Goal: Task Accomplishment & Management: Manage account settings

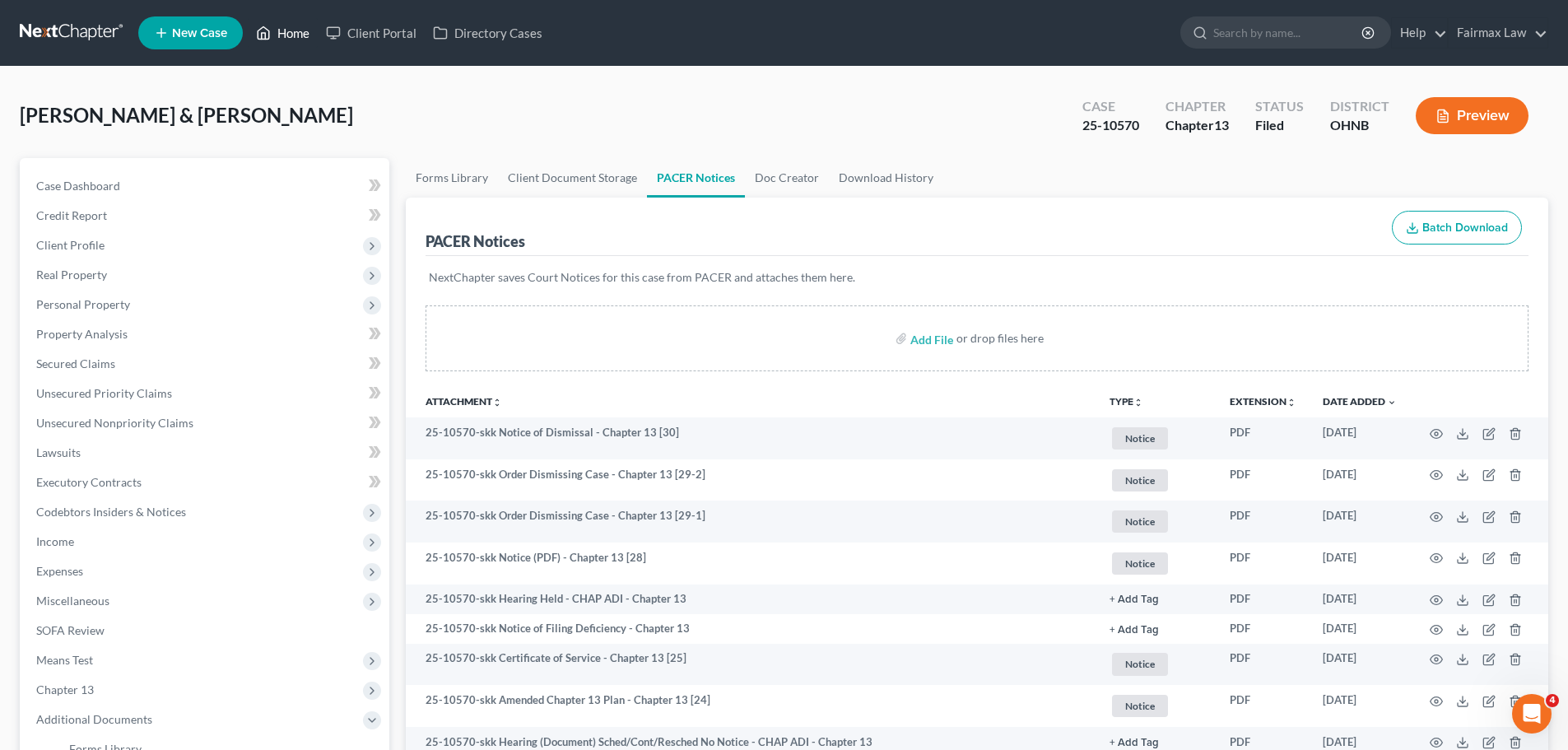
click at [304, 31] on link "Home" at bounding box center [282, 33] width 70 height 30
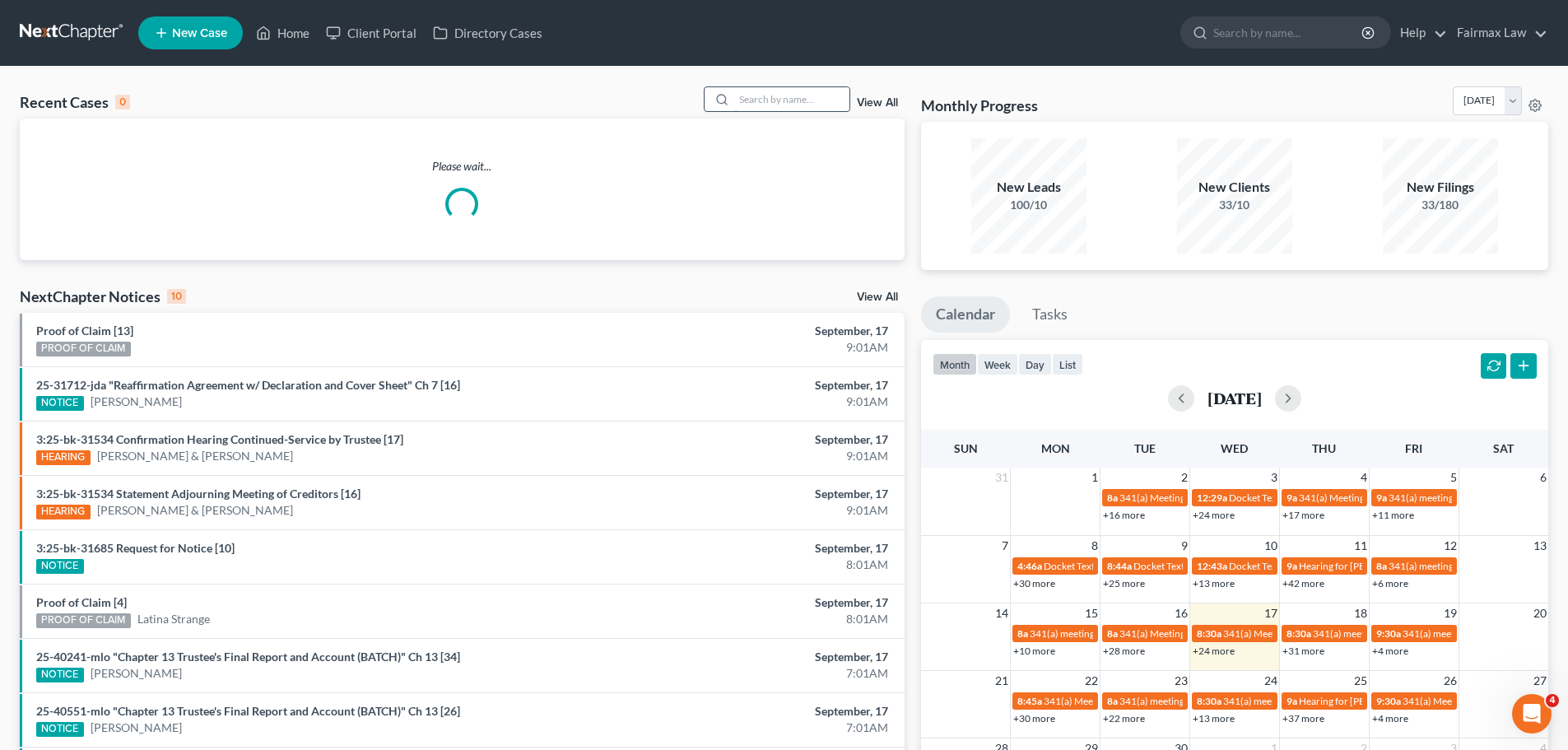
click at [748, 98] on input "search" at bounding box center [791, 99] width 115 height 24
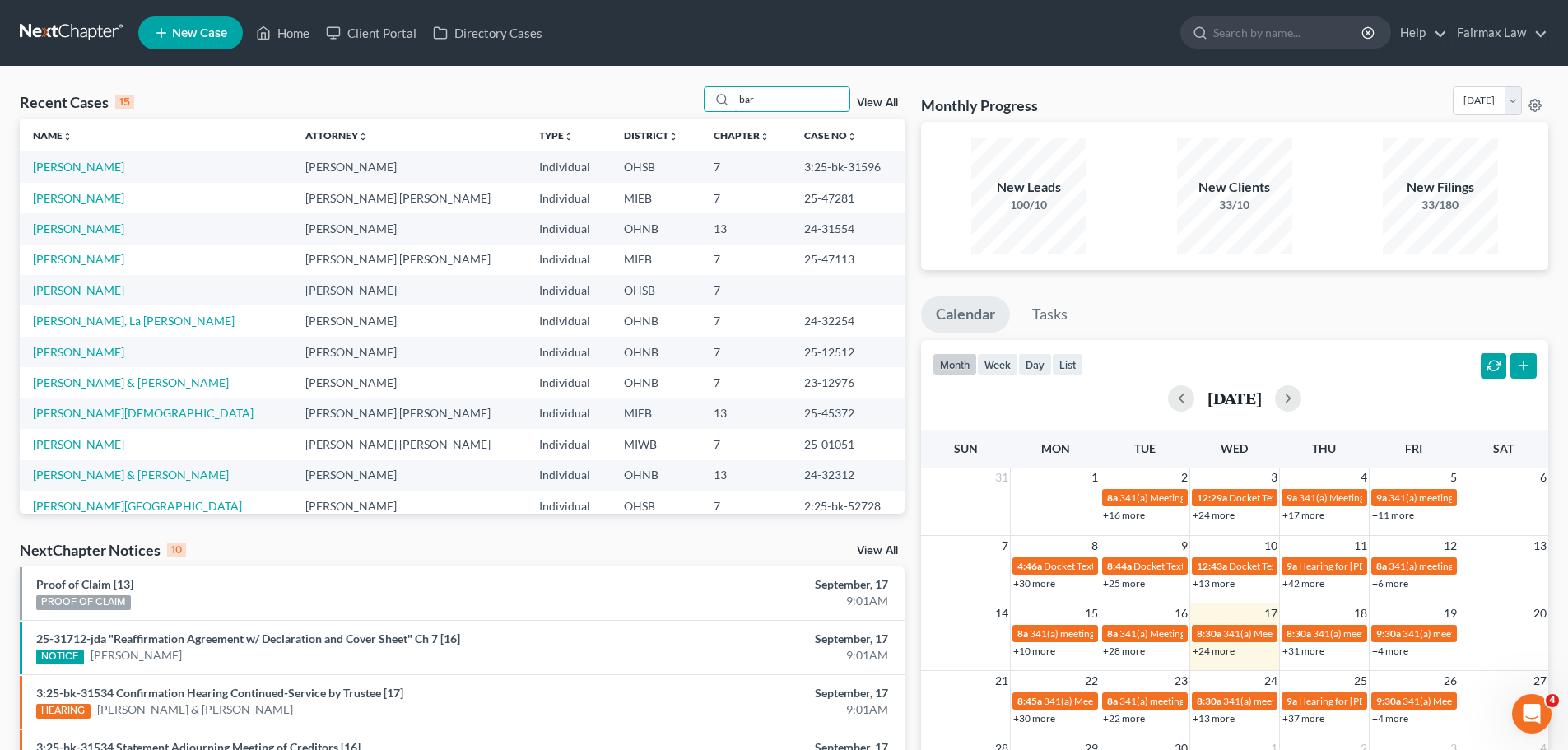
drag, startPoint x: 821, startPoint y: 94, endPoint x: 467, endPoint y: 83, distance: 354.2
click at [467, 83] on div "Recent Cases 15 bar View All Name unfold_more expand_more expand_less Attorney …" at bounding box center [784, 610] width 1568 height 1088
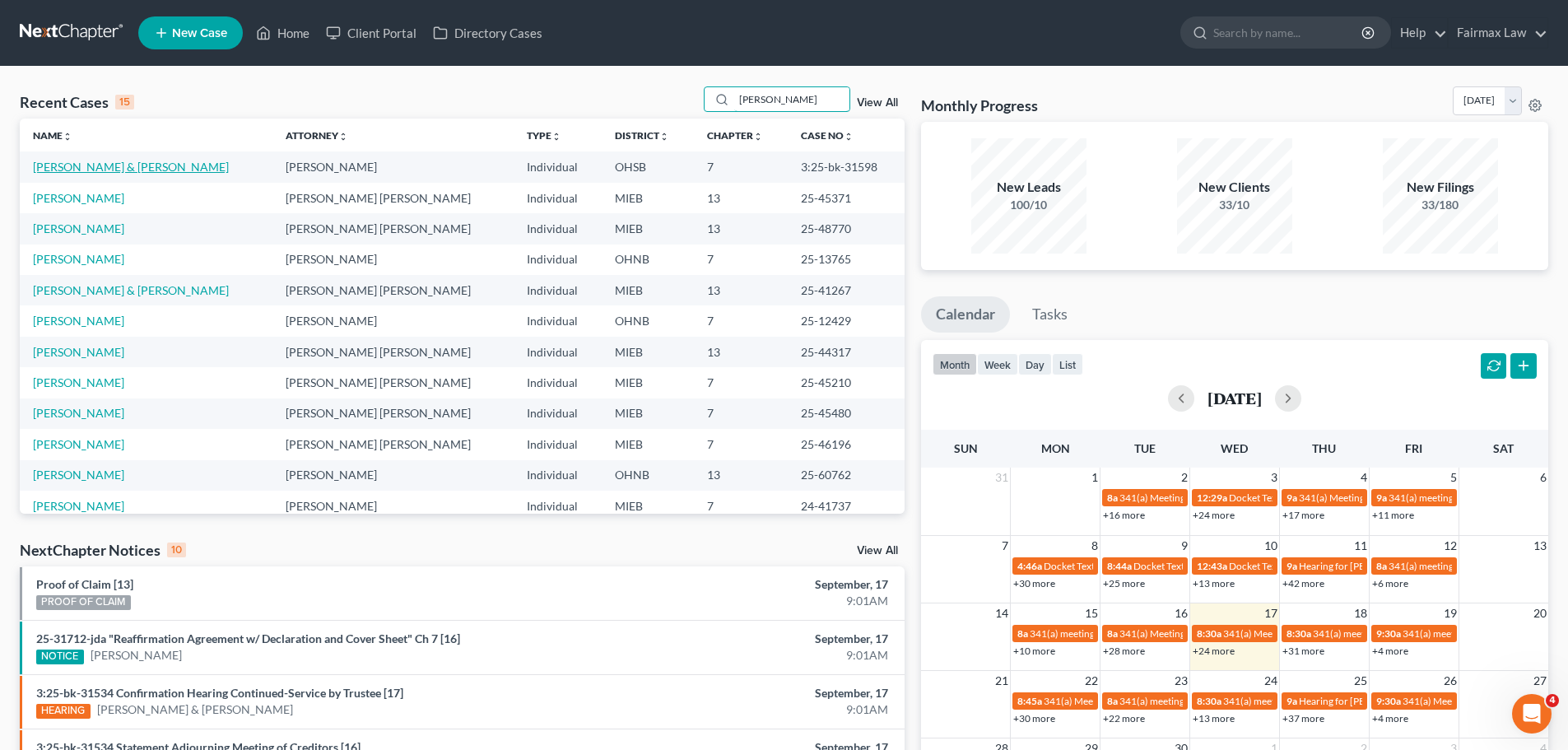
type input "cole"
click at [66, 168] on link "Cole, Aaron & Holly" at bounding box center [131, 166] width 196 height 14
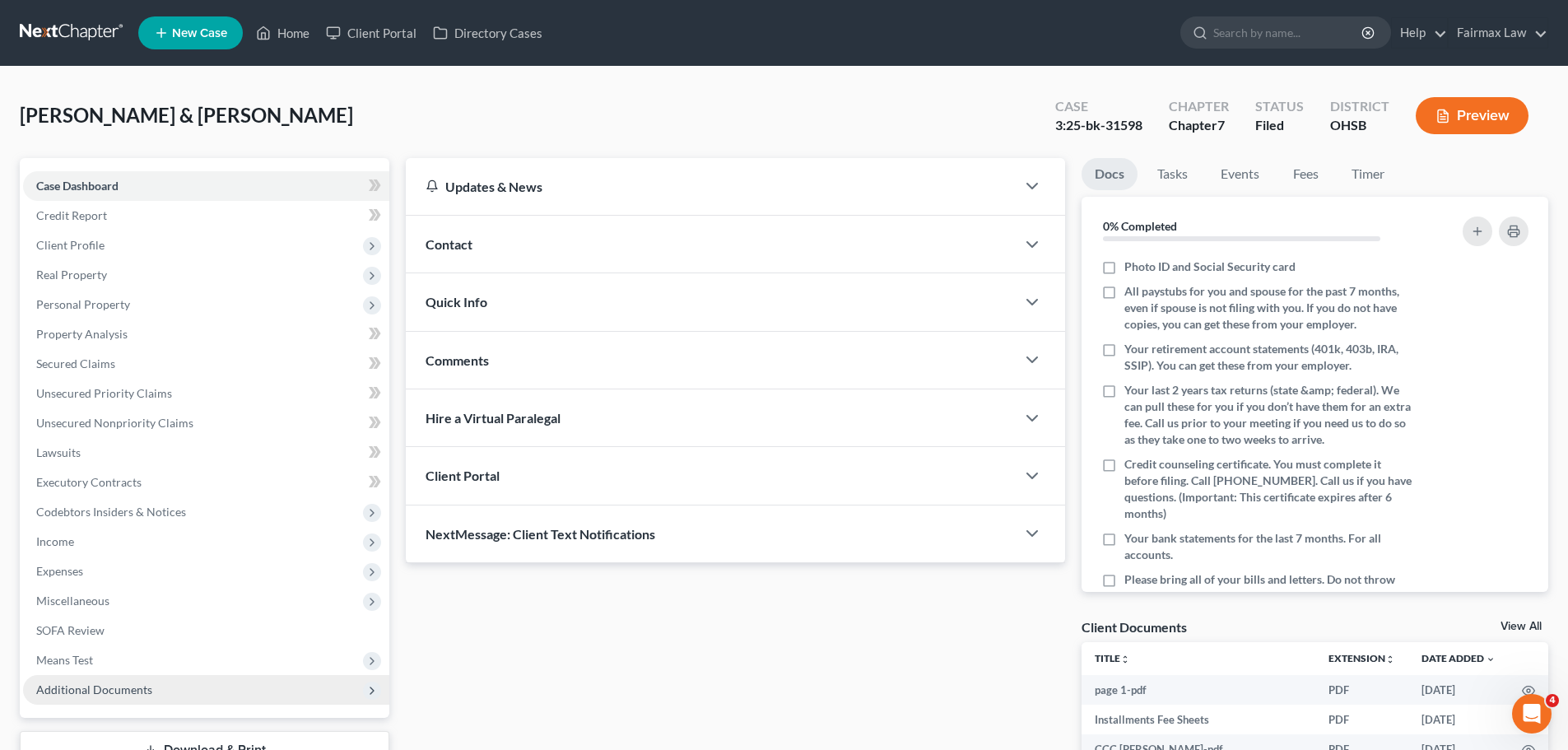
click at [202, 565] on span "Additional Documents" at bounding box center [205, 689] width 366 height 30
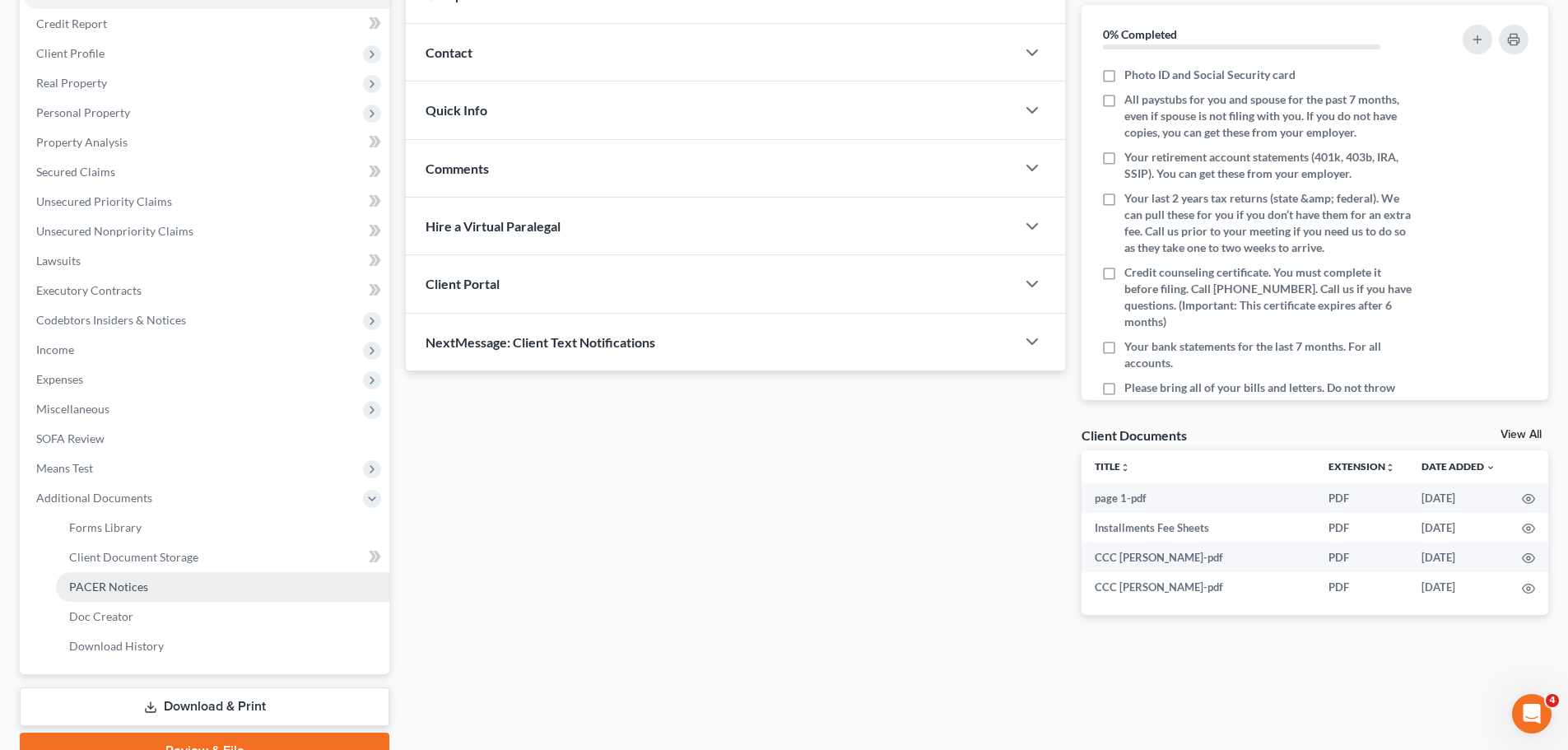
click at [189, 565] on link "PACER Notices" at bounding box center [222, 587] width 333 height 30
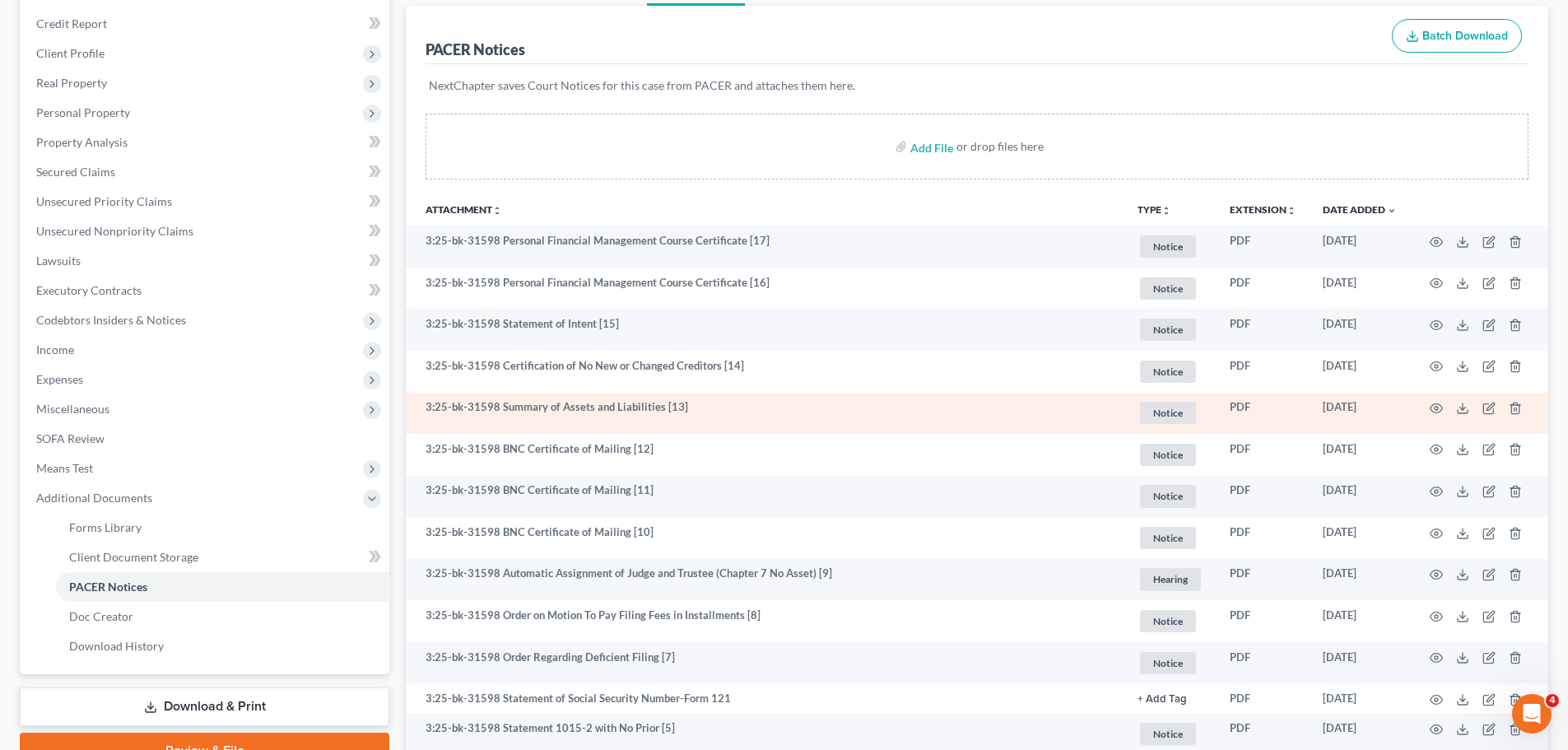
scroll to position [384, 0]
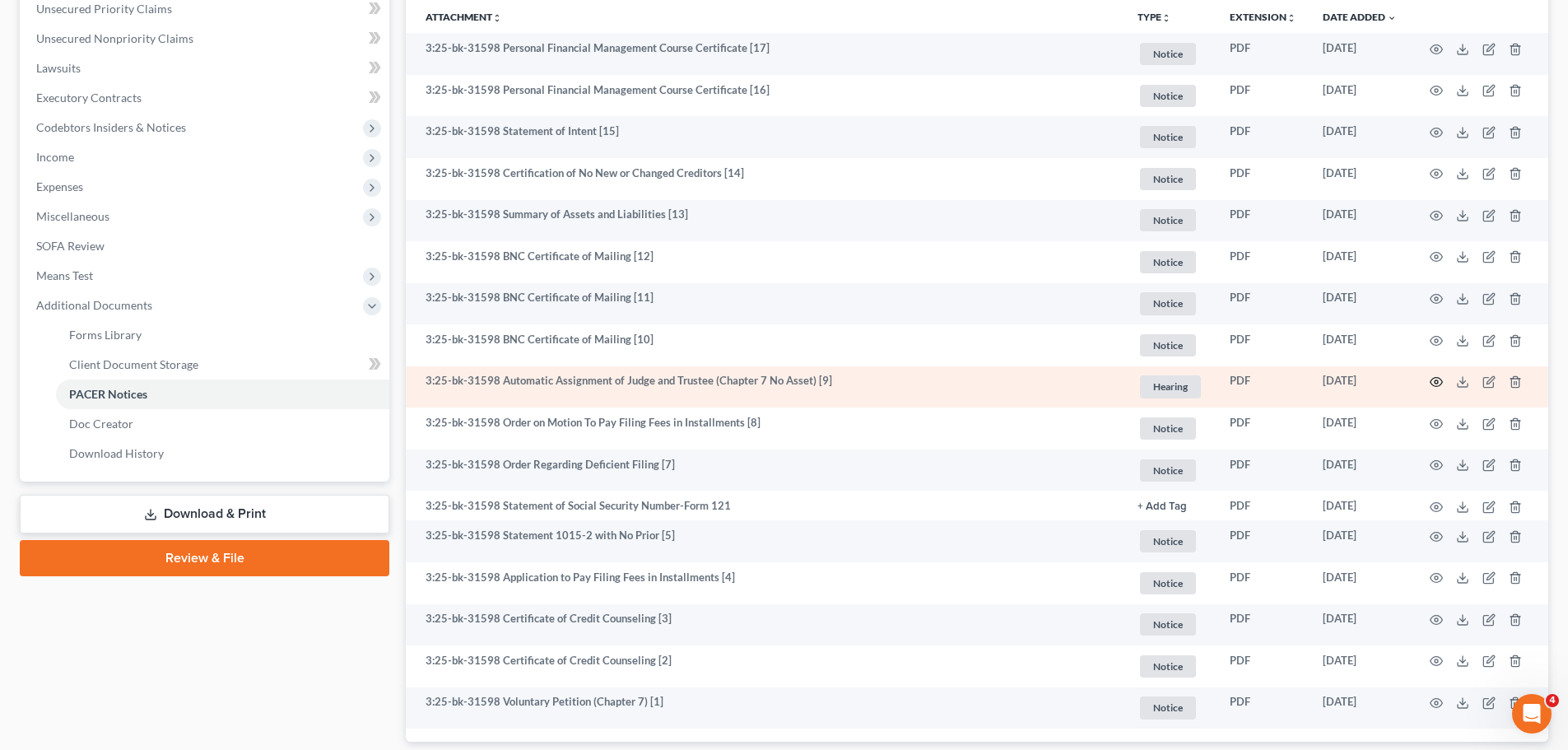
click at [1250, 376] on icon "button" at bounding box center [1435, 381] width 14 height 14
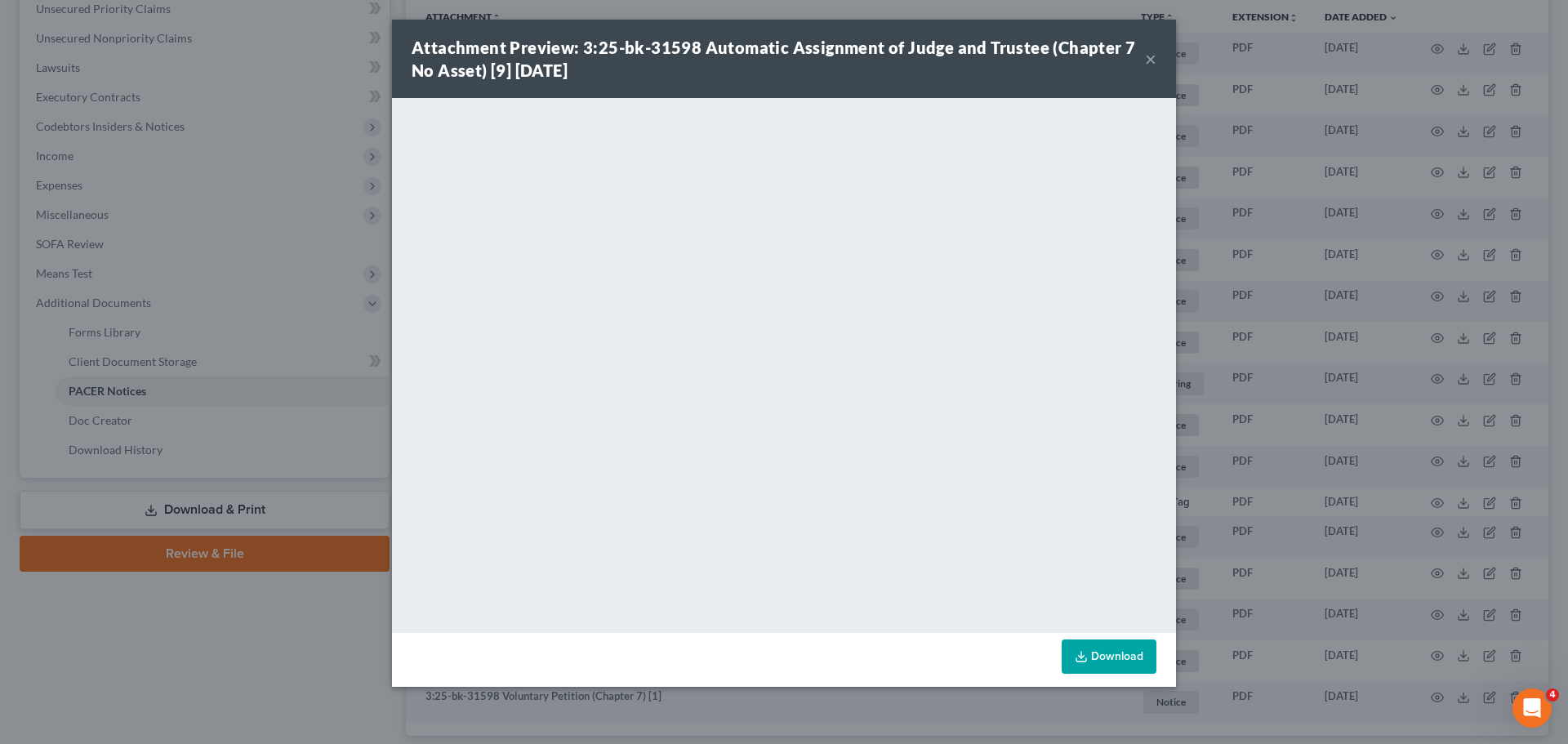
click at [1241, 331] on div "Attachment Preview: 3:25-bk-31598 Automatic Assignment of Judge and Trustee (Ch…" at bounding box center [784, 372] width 1568 height 744
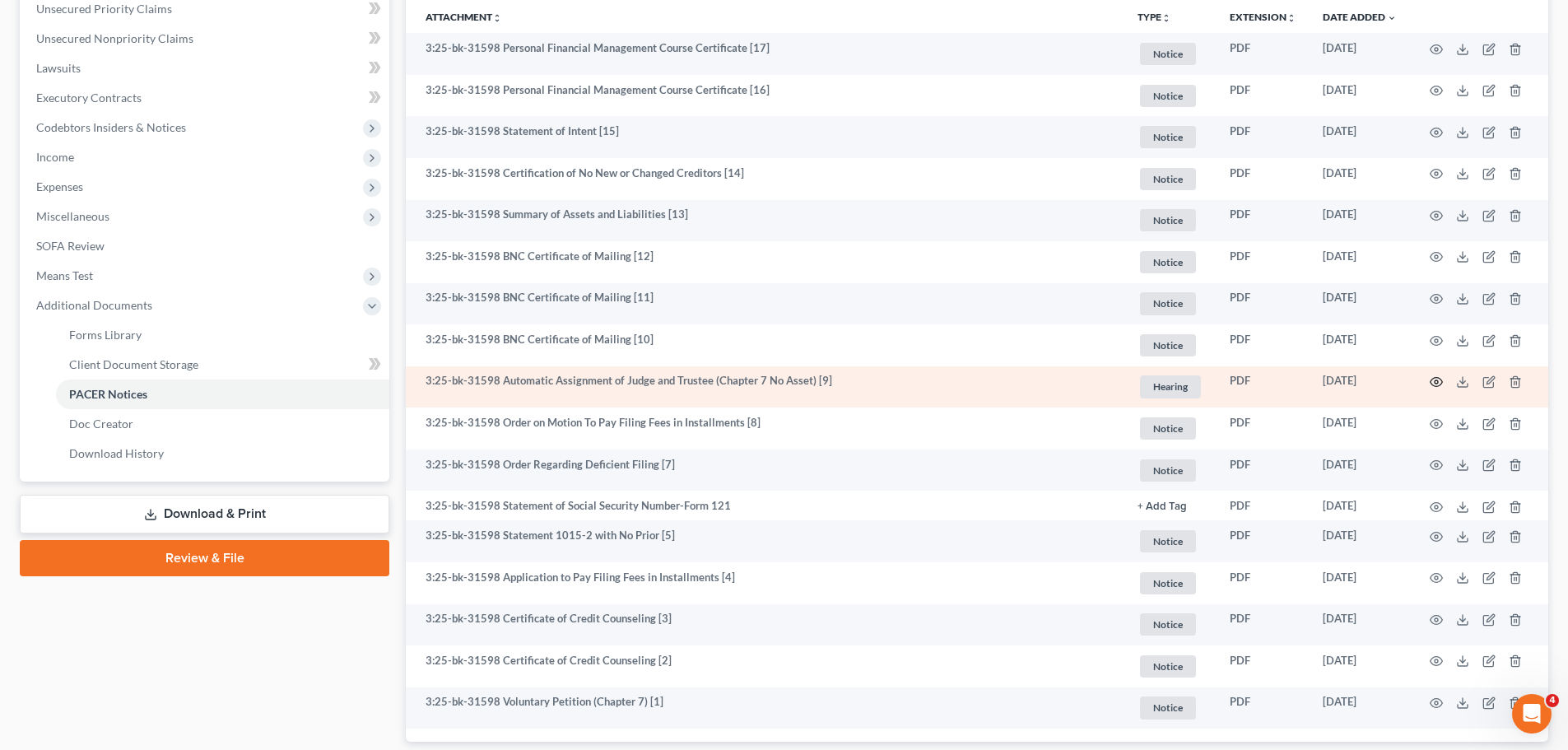
click at [1250, 380] on icon "button" at bounding box center [1436, 382] width 13 height 9
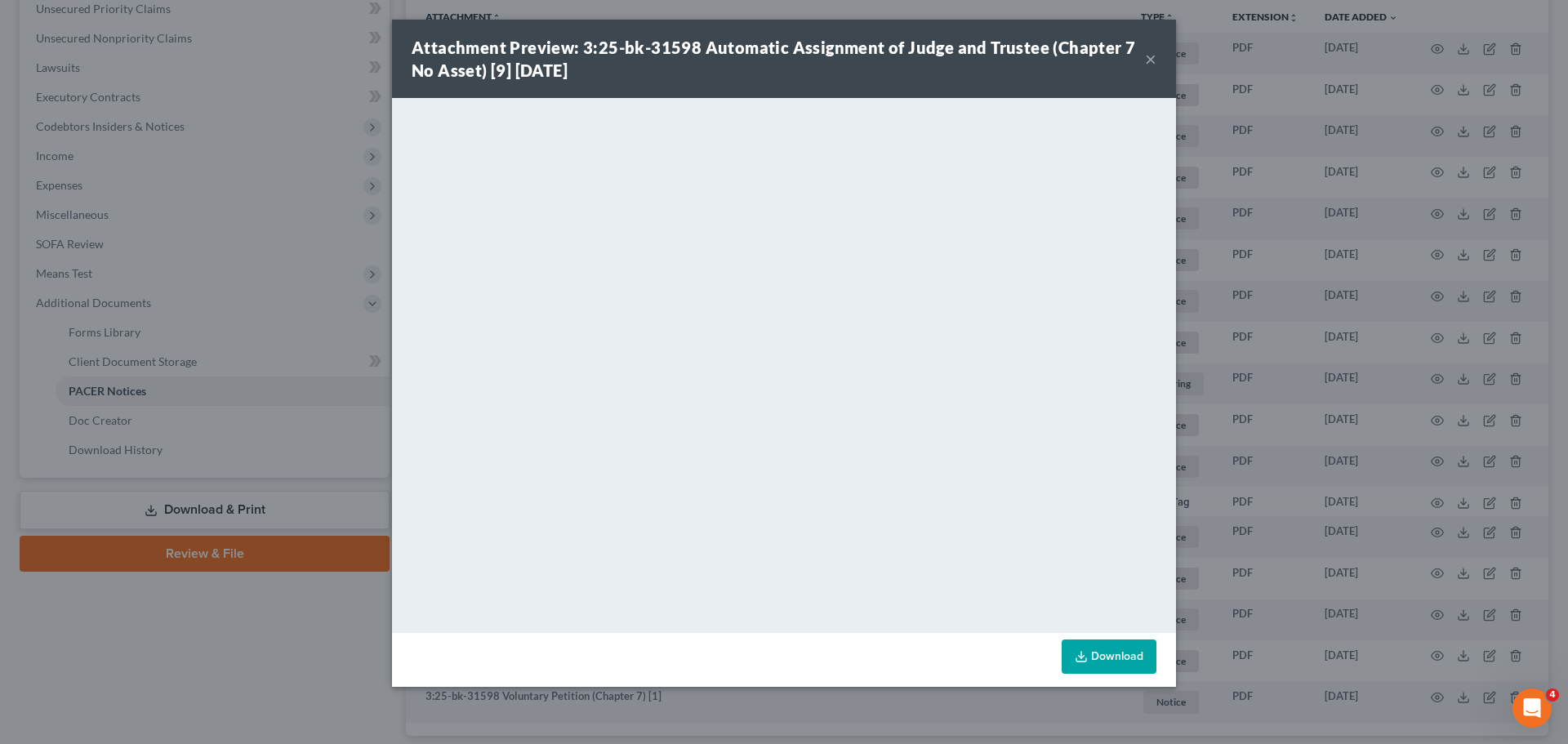
drag, startPoint x: 1256, startPoint y: 326, endPoint x: 1343, endPoint y: 585, distance: 273.2
click at [1241, 326] on div "Attachment Preview: 3:25-bk-31598 Automatic Assignment of Judge and Trustee (Ch…" at bounding box center [784, 372] width 1568 height 744
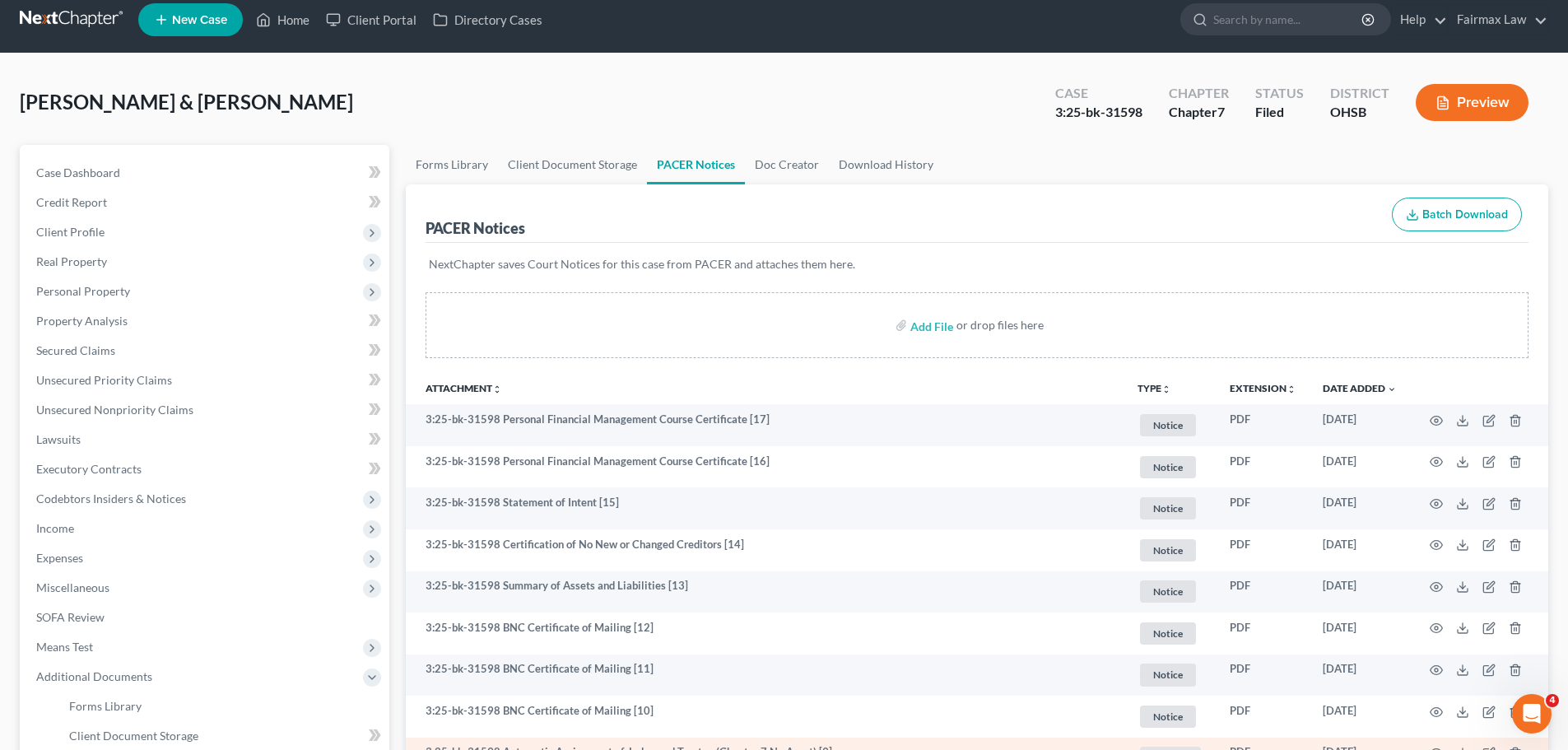
scroll to position [0, 0]
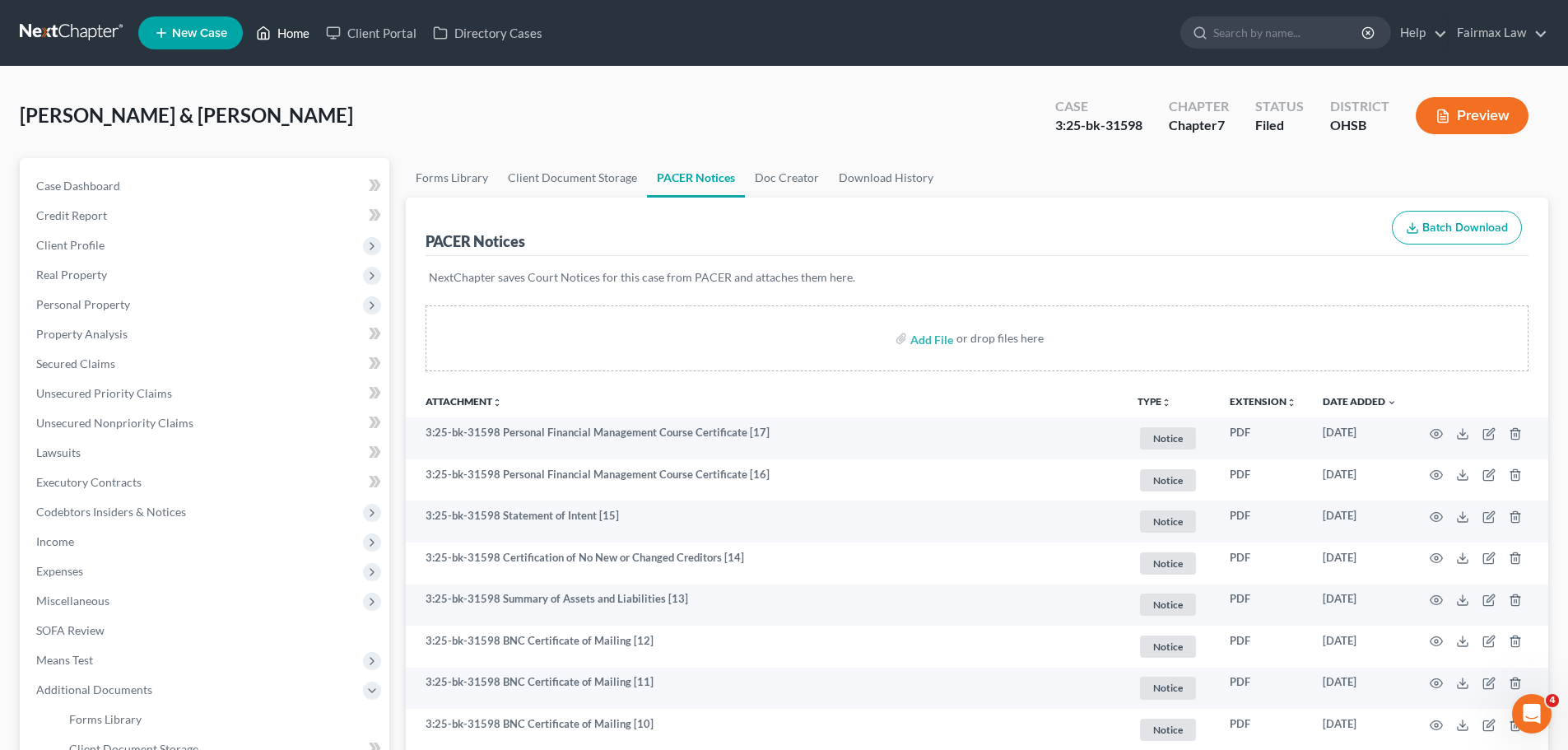
click at [279, 42] on link "Home" at bounding box center [282, 33] width 70 height 30
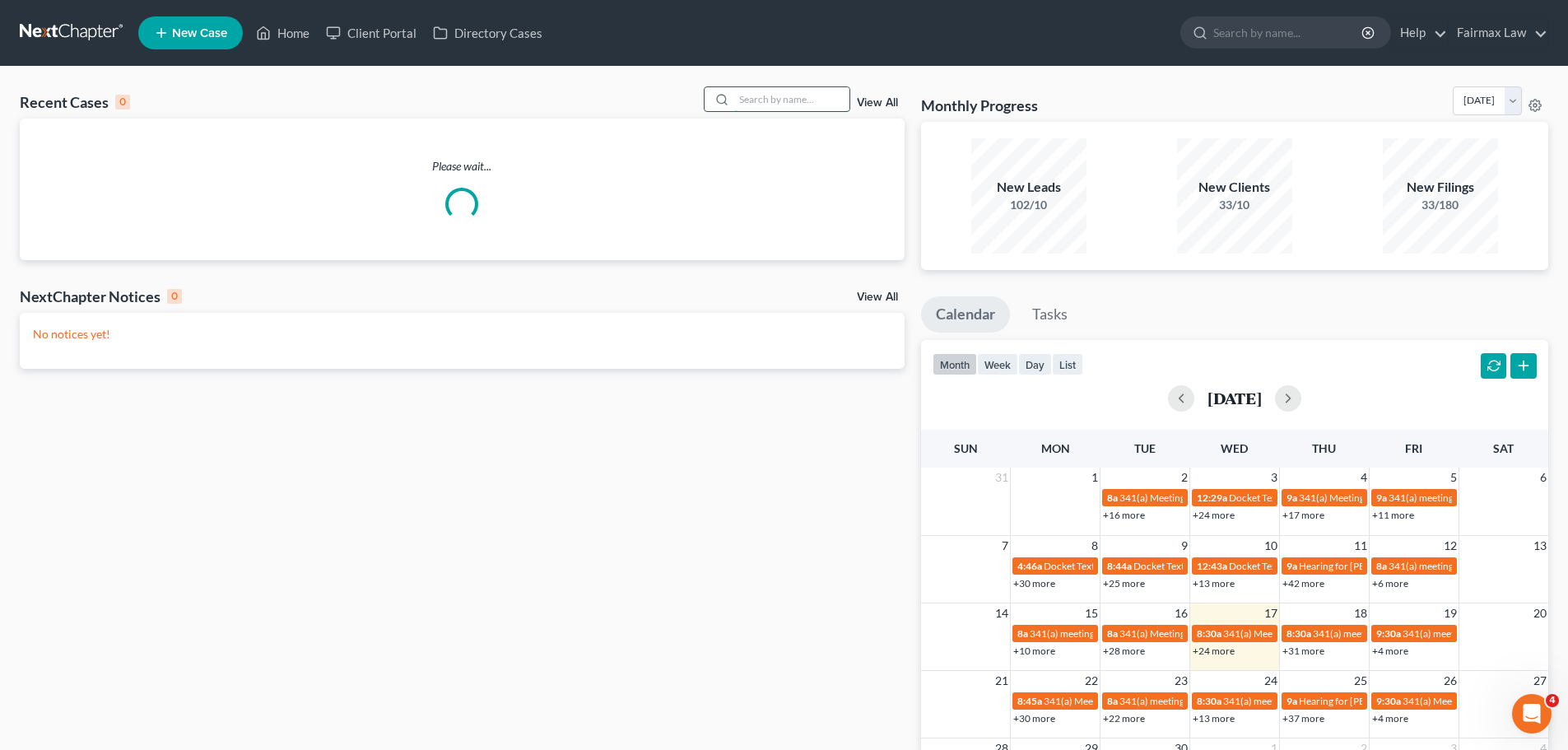
click at [829, 96] on input "search" at bounding box center [791, 99] width 115 height 24
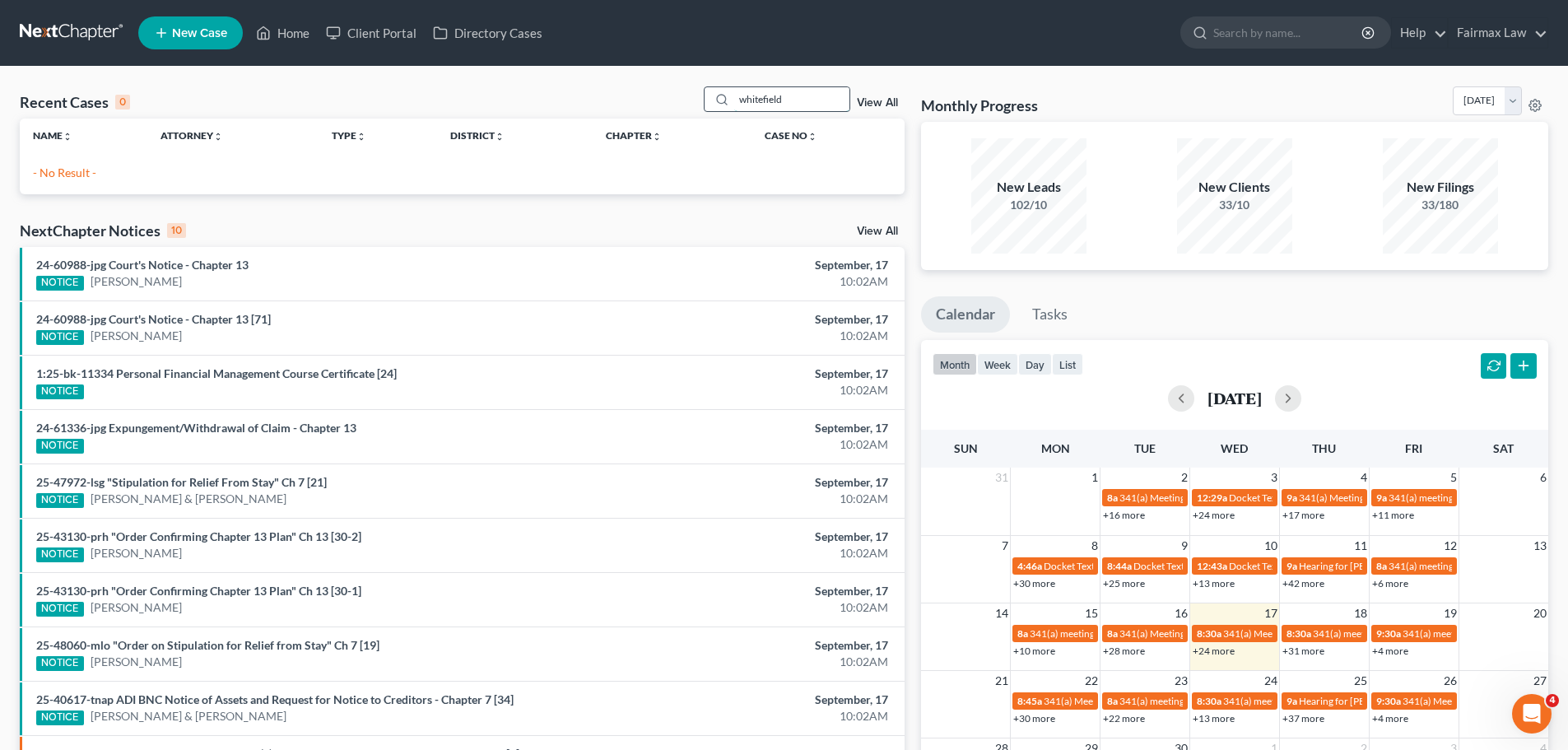
click at [815, 111] on input "whitefield" at bounding box center [791, 99] width 115 height 24
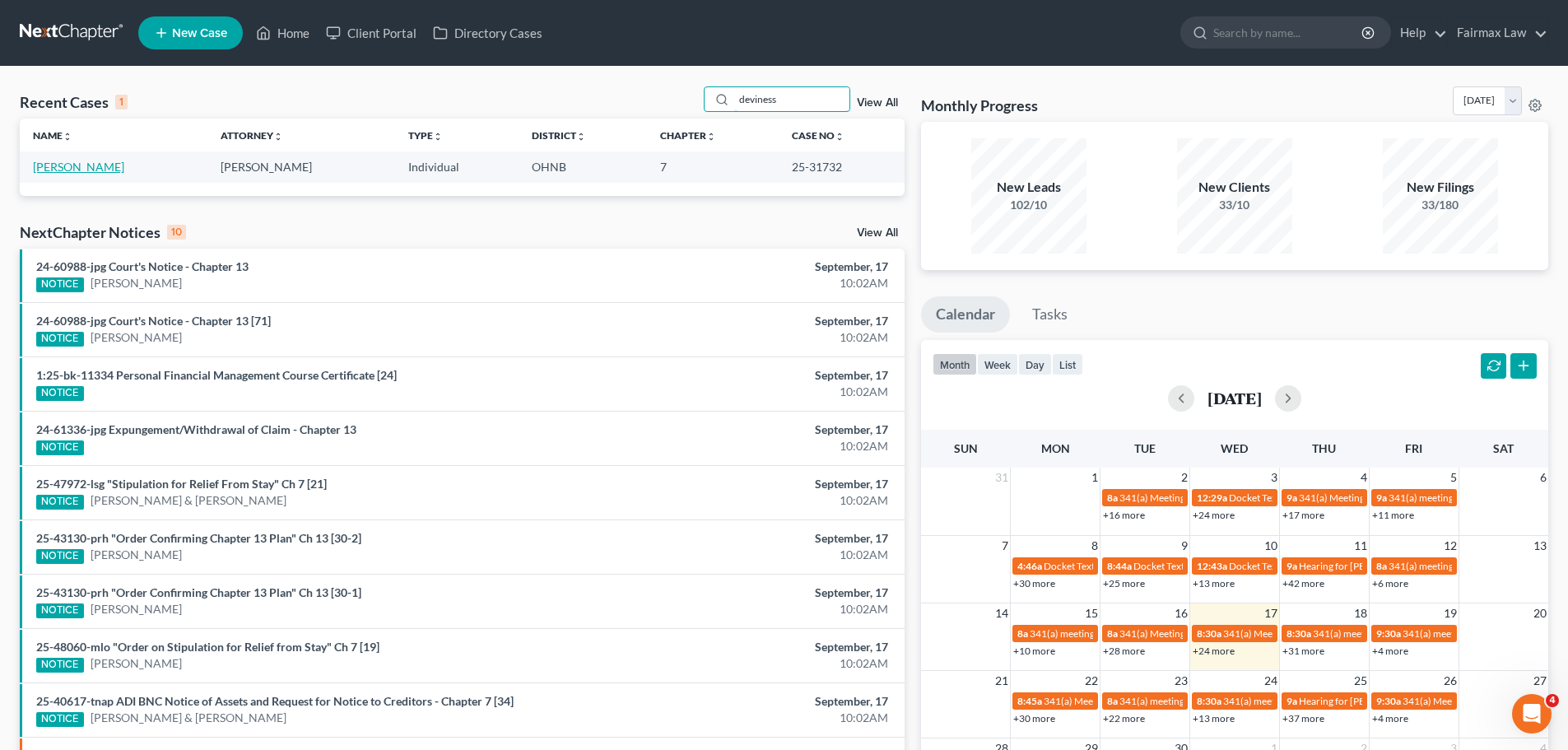
type input "deviness"
click at [48, 173] on link "[PERSON_NAME]" at bounding box center [78, 166] width 92 height 14
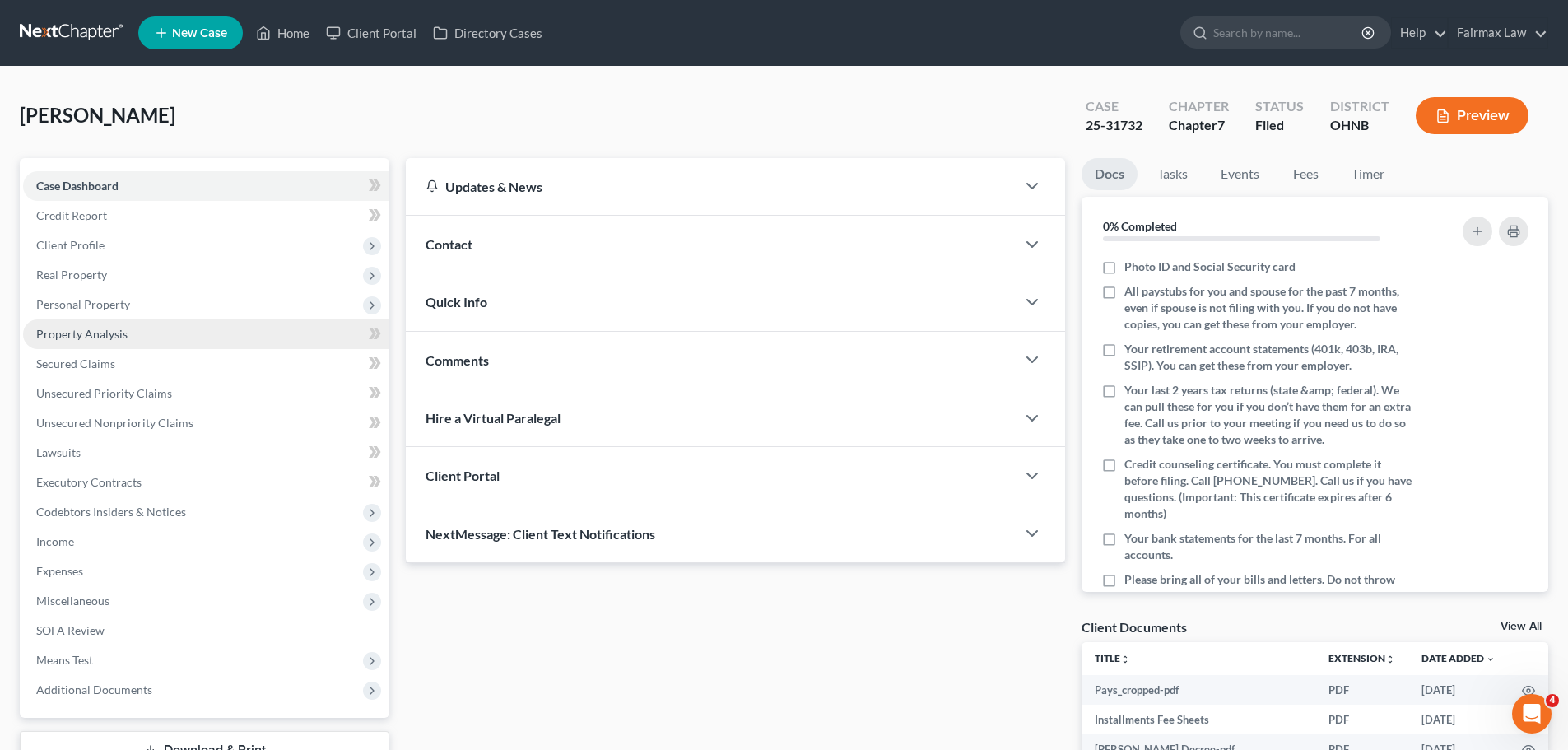
click at [90, 330] on span "Property Analysis" at bounding box center [82, 333] width 92 height 14
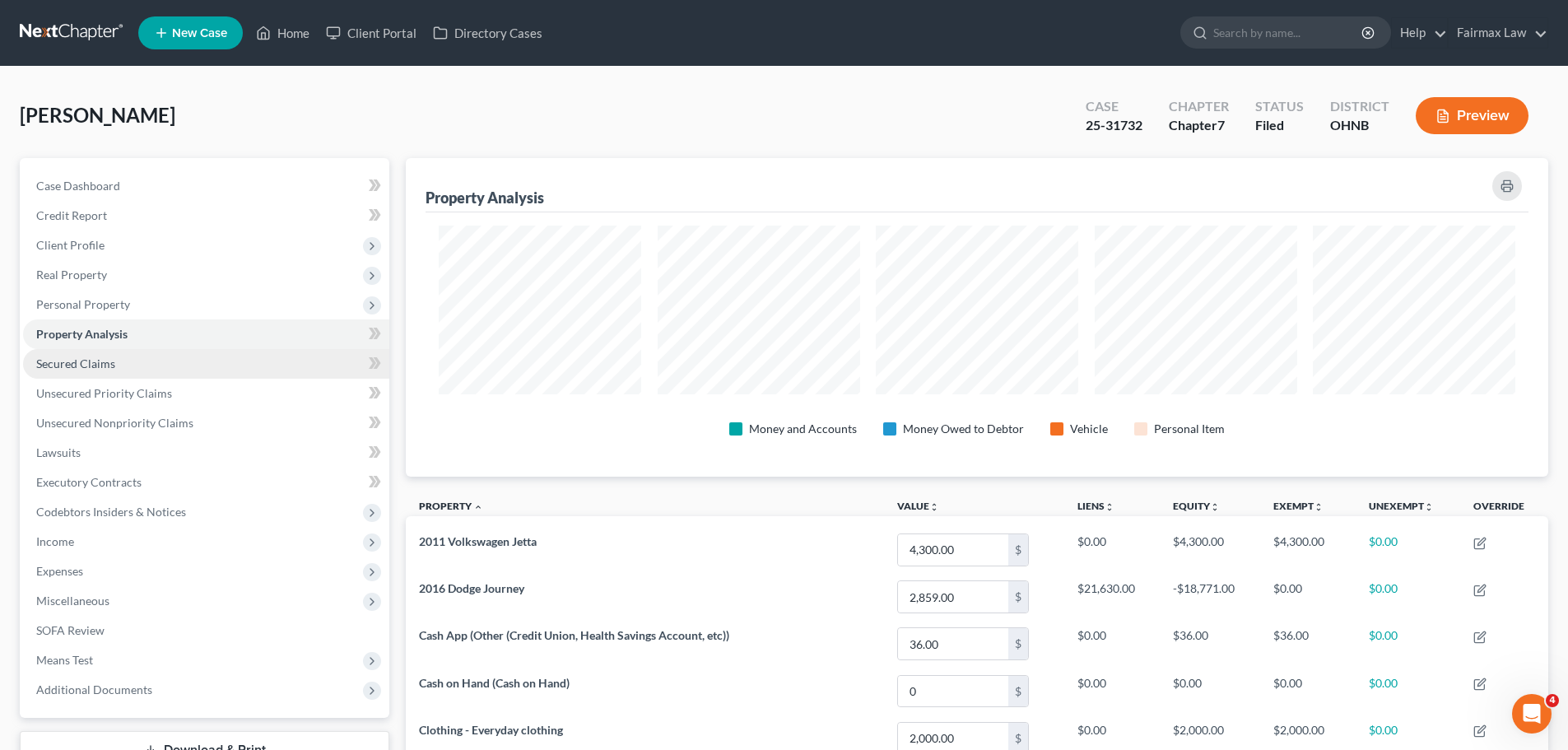
scroll to position [319, 1142]
click at [118, 366] on link "Secured Claims" at bounding box center [205, 363] width 366 height 30
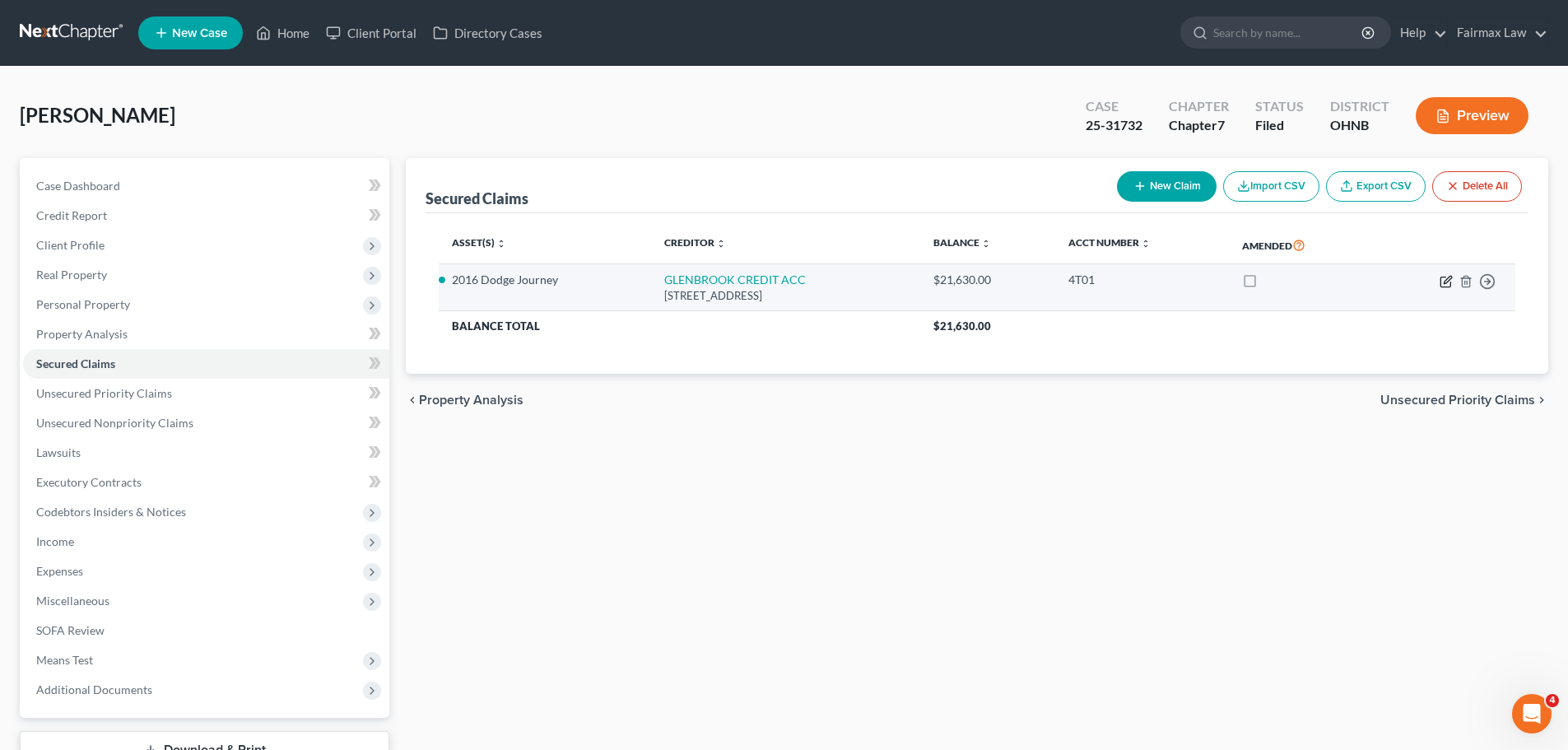
click at [1250, 287] on icon "button" at bounding box center [1445, 281] width 14 height 14
select select "23"
select select "0"
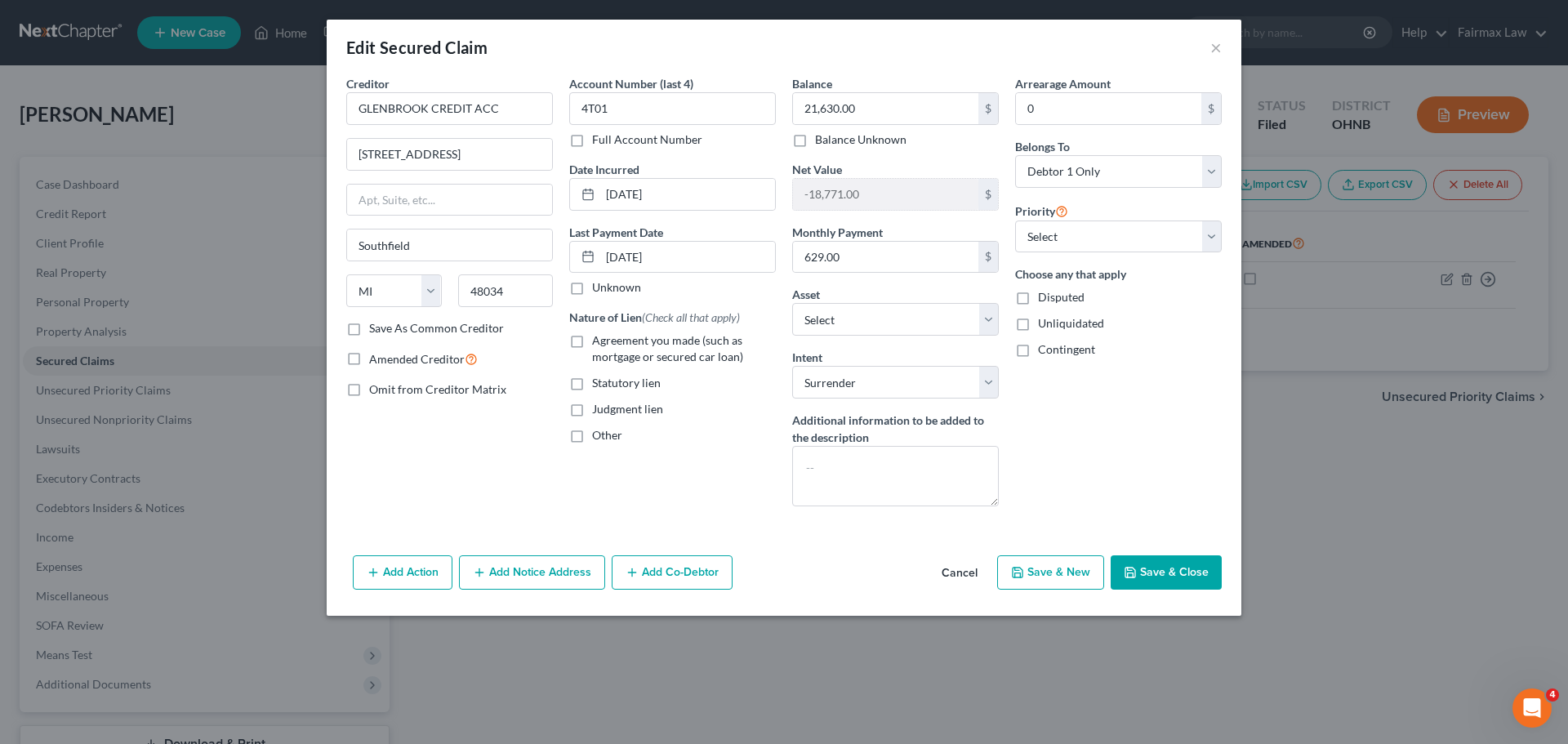
click at [965, 560] on button "Cancel" at bounding box center [960, 573] width 62 height 32
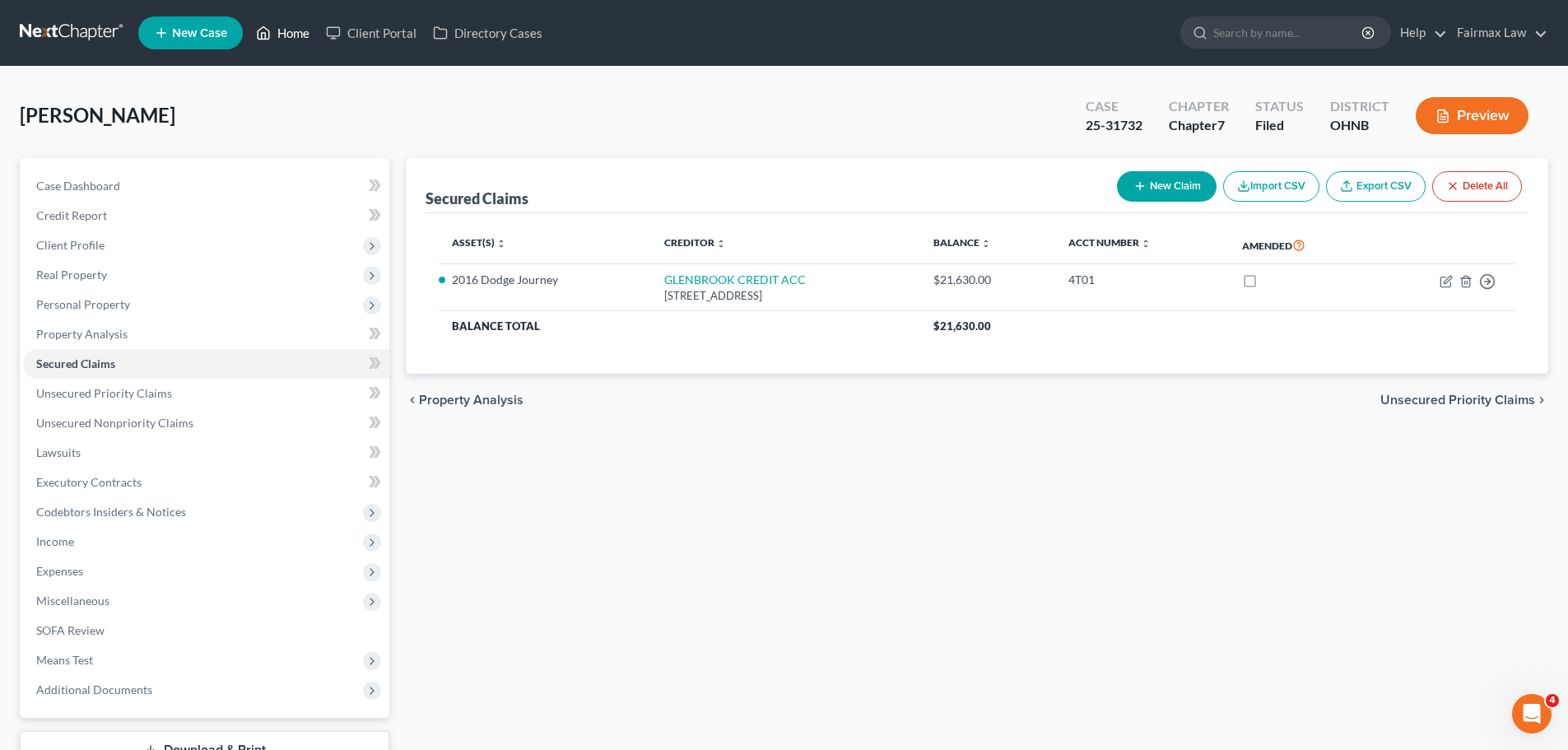
drag, startPoint x: 288, startPoint y: 26, endPoint x: 305, endPoint y: 28, distance: 17.1
click at [82, 565] on span "Miscellaneous" at bounding box center [205, 600] width 366 height 30
drag, startPoint x: 92, startPoint y: 630, endPoint x: 813, endPoint y: 668, distance: 722.0
click at [92, 565] on span "Attorney / Credit Counseling Fees" at bounding box center [155, 629] width 173 height 14
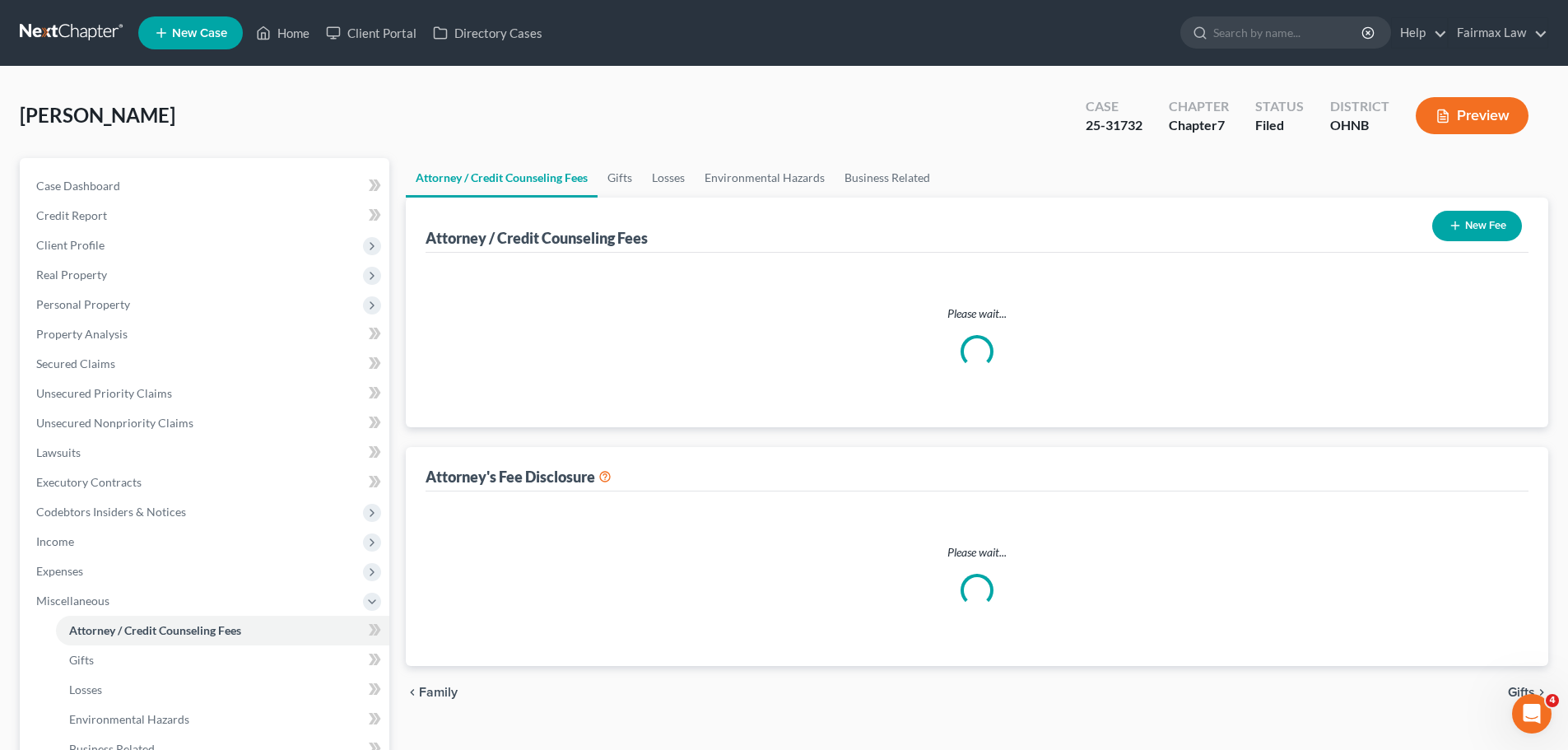
select select "1"
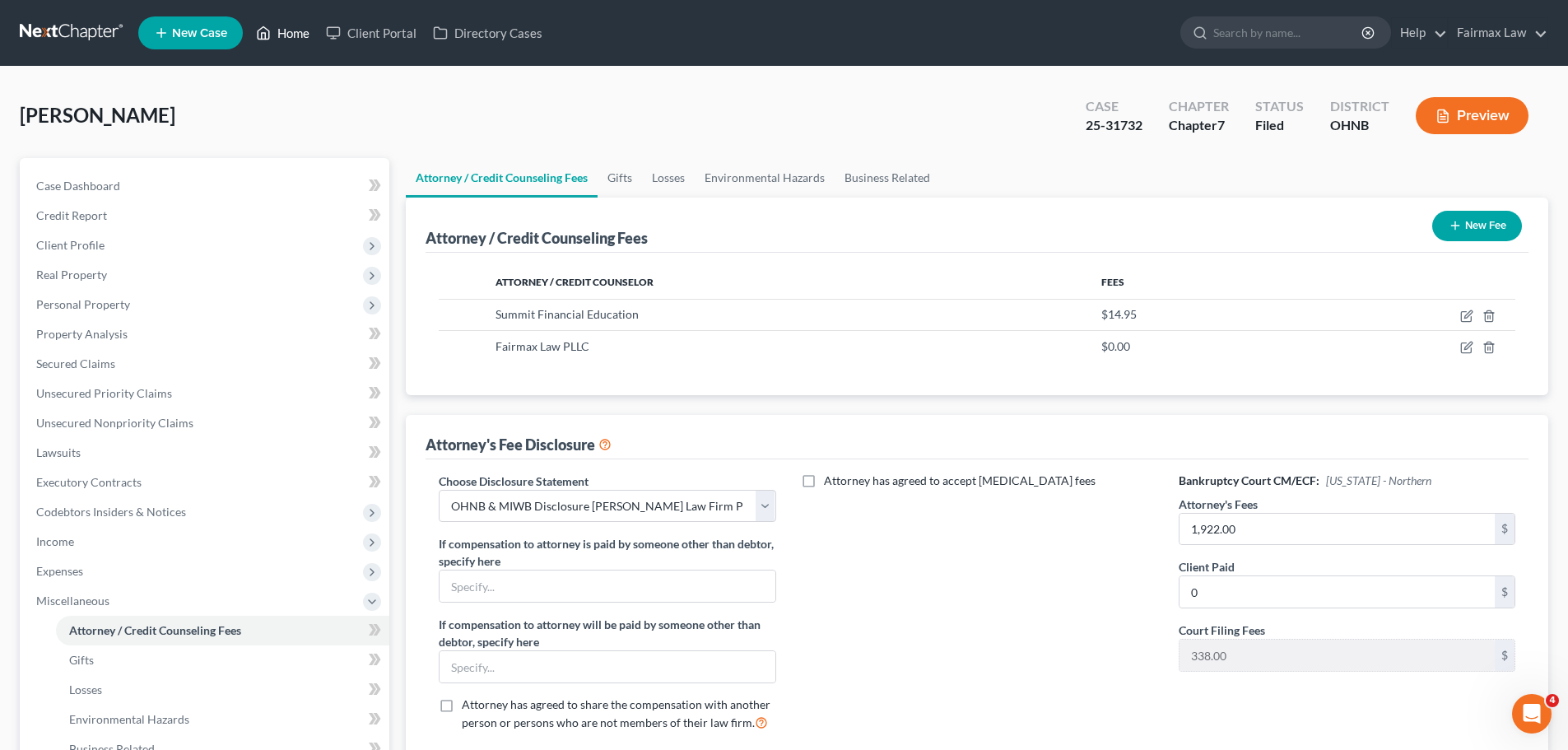
click at [272, 27] on link "Home" at bounding box center [282, 33] width 70 height 30
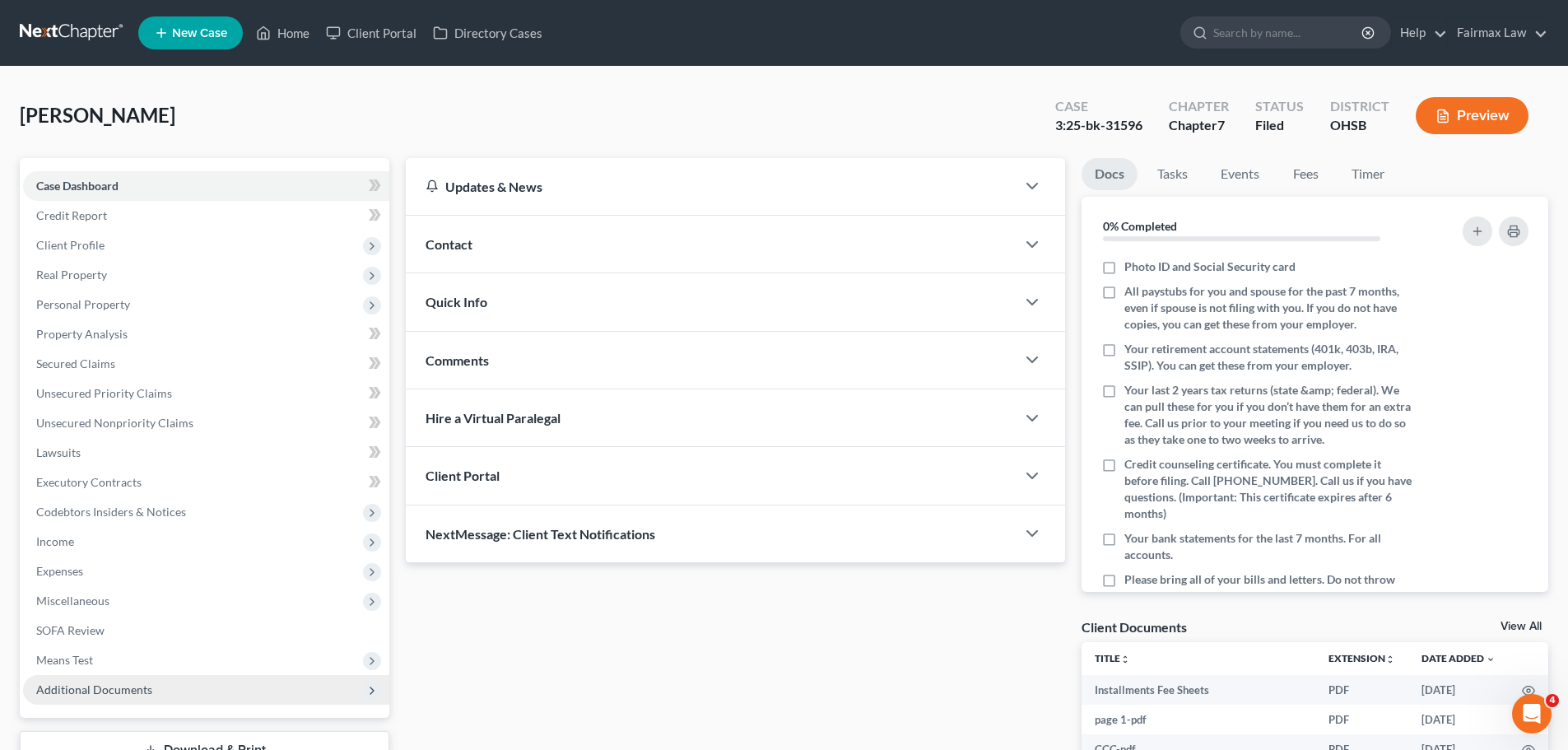
click at [152, 701] on span "Additional Documents" at bounding box center [205, 689] width 366 height 30
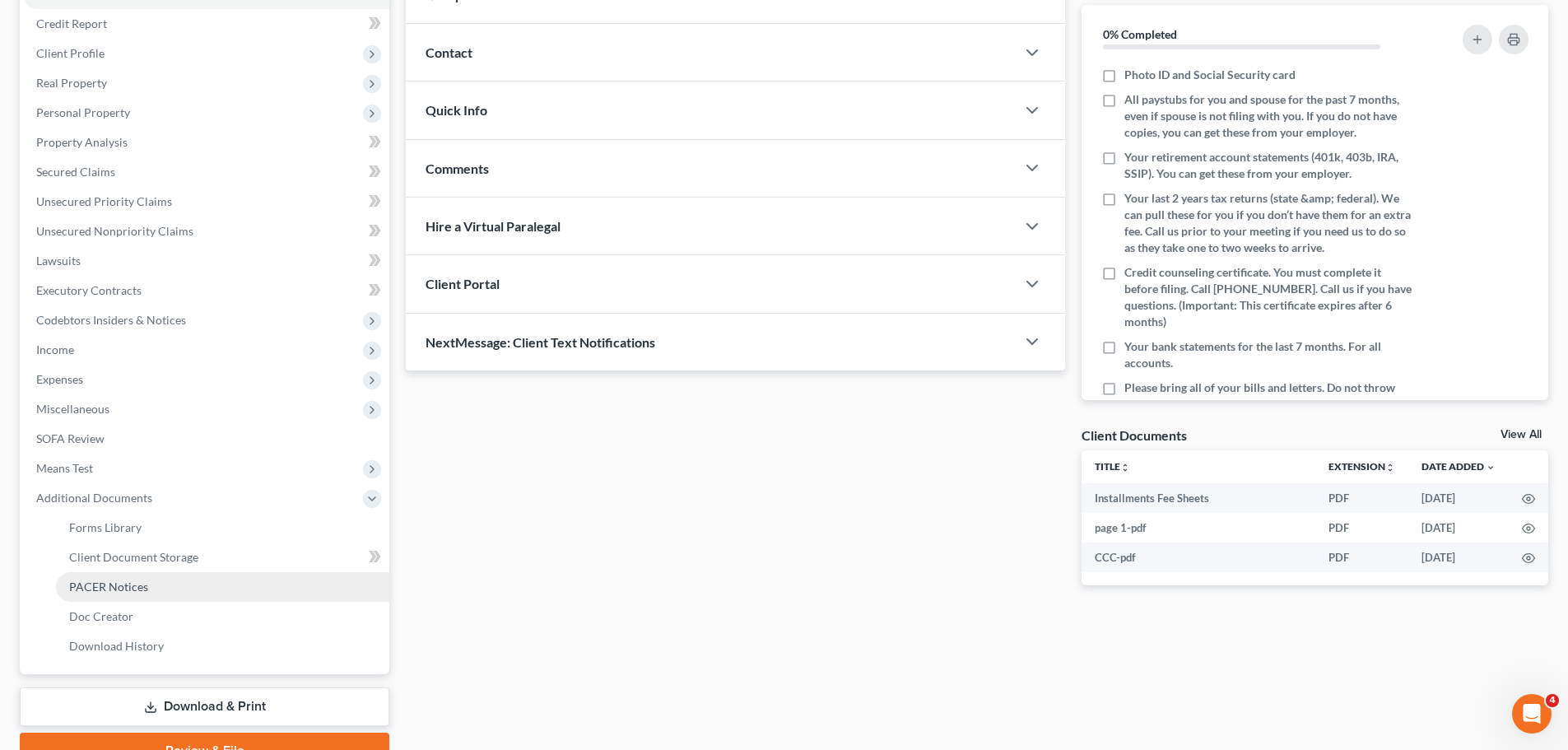
click at [140, 595] on link "PACER Notices" at bounding box center [222, 587] width 333 height 30
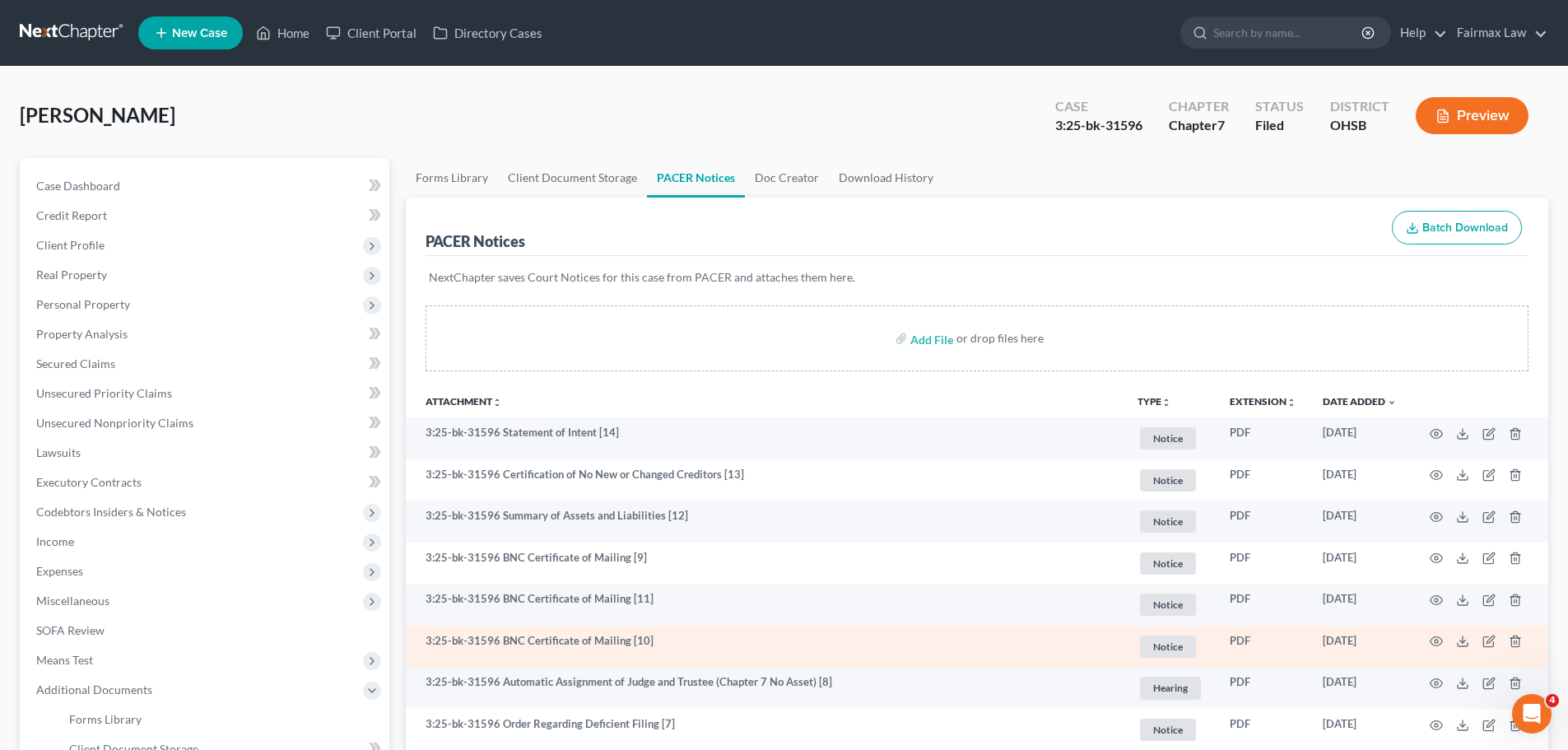
scroll to position [367, 0]
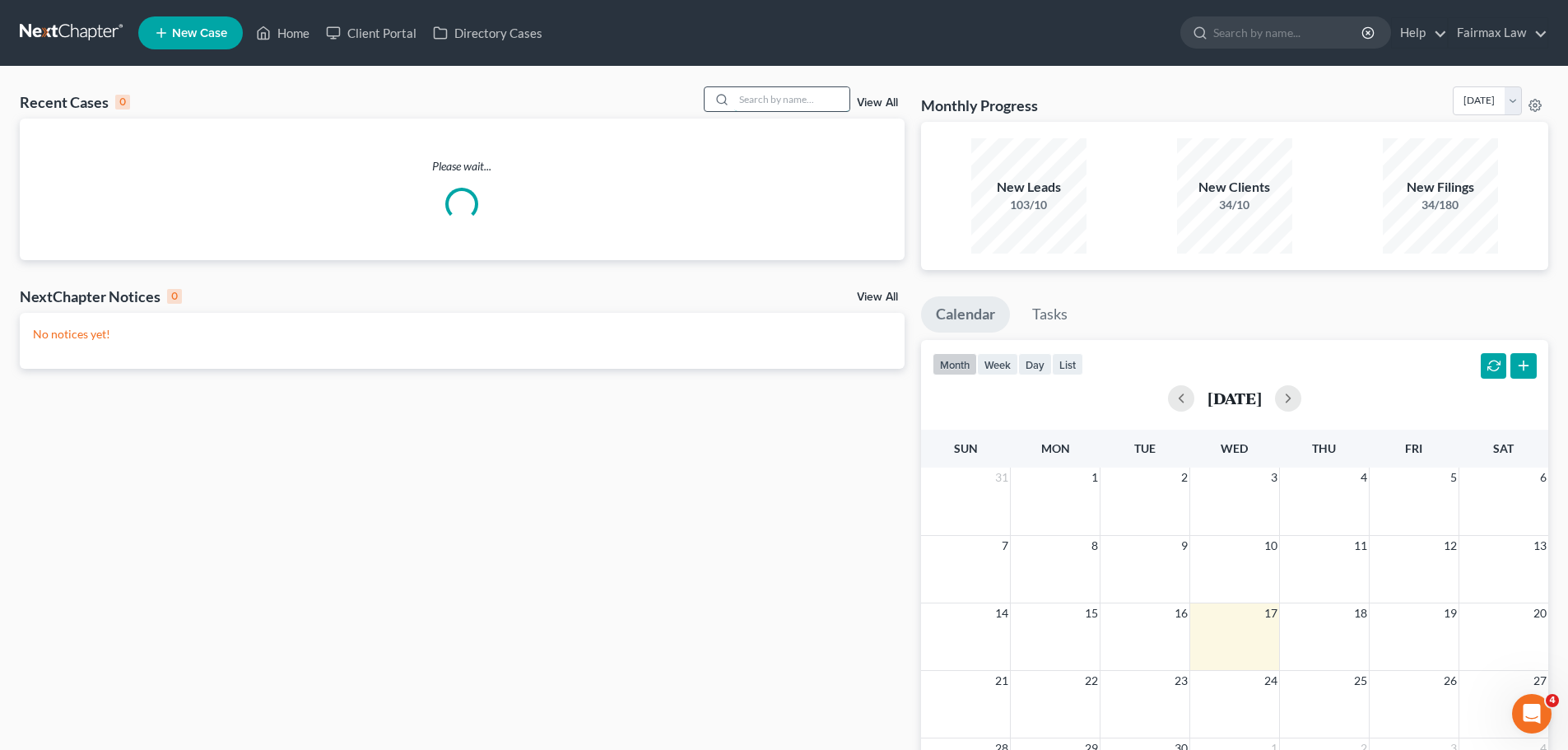
click at [807, 96] on input "search" at bounding box center [791, 99] width 115 height 24
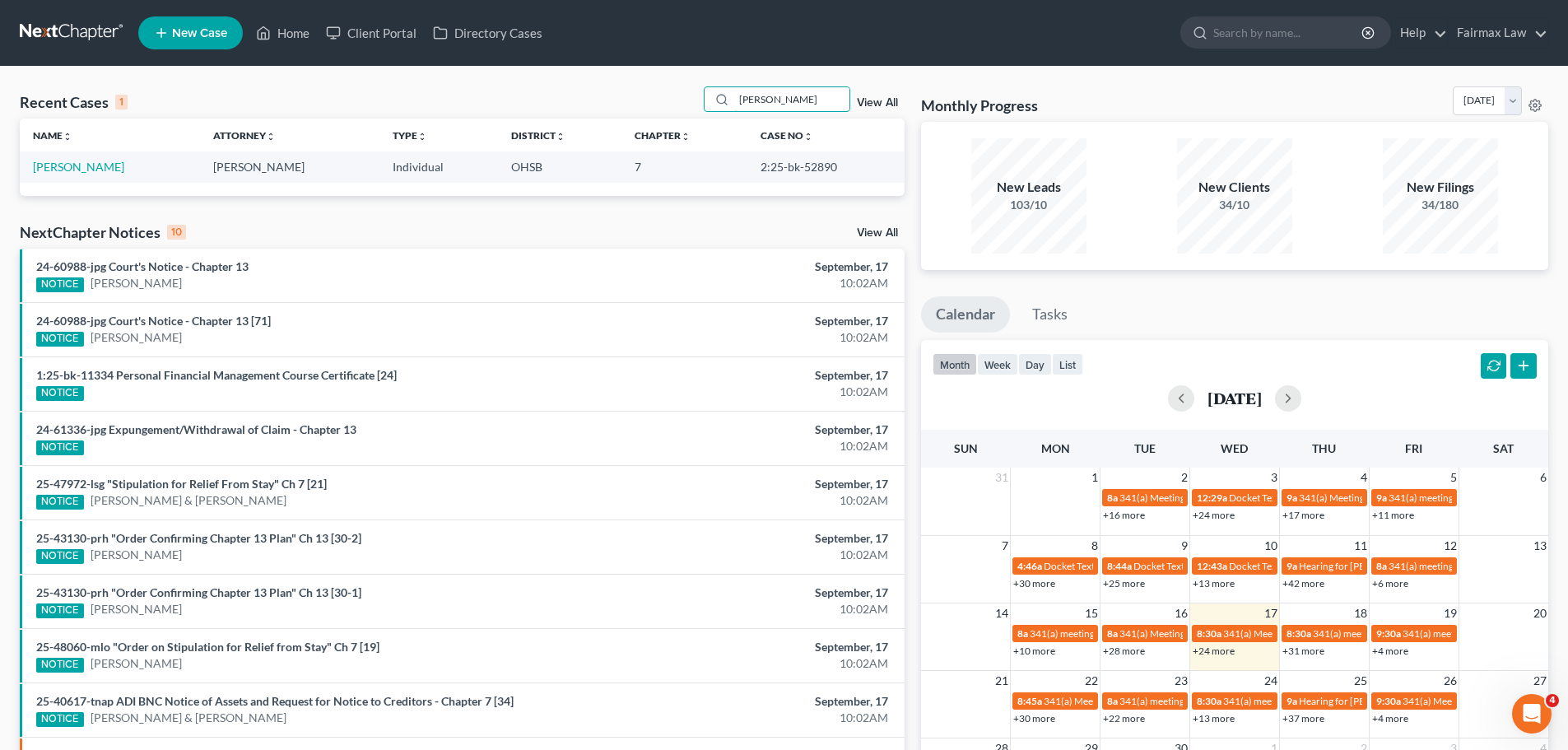
type input "obannon"
drag, startPoint x: 52, startPoint y: 195, endPoint x: 47, endPoint y: 163, distance: 32.4
click at [47, 163] on link "[PERSON_NAME]" at bounding box center [78, 166] width 92 height 14
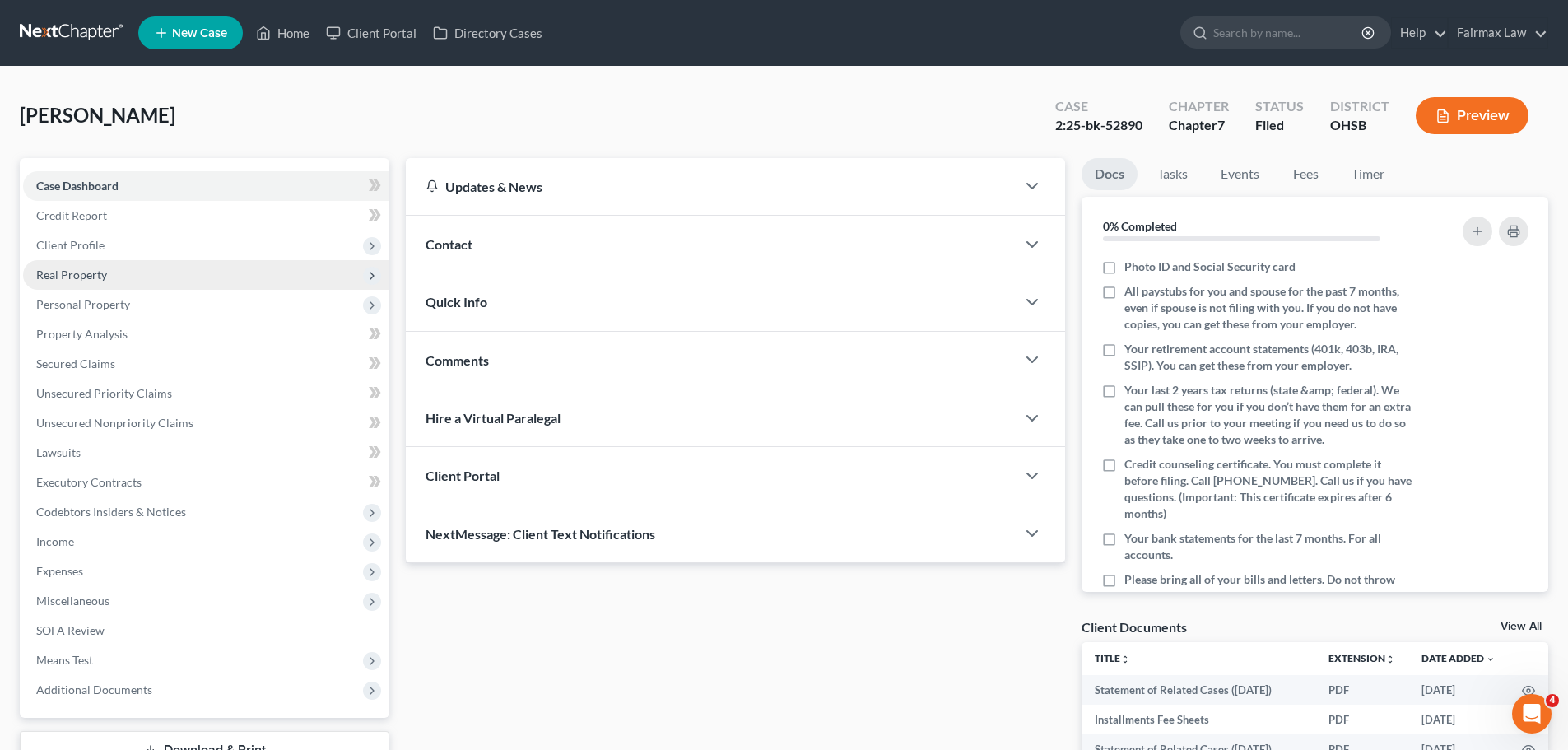
click at [134, 287] on span "Real Property" at bounding box center [205, 274] width 366 height 30
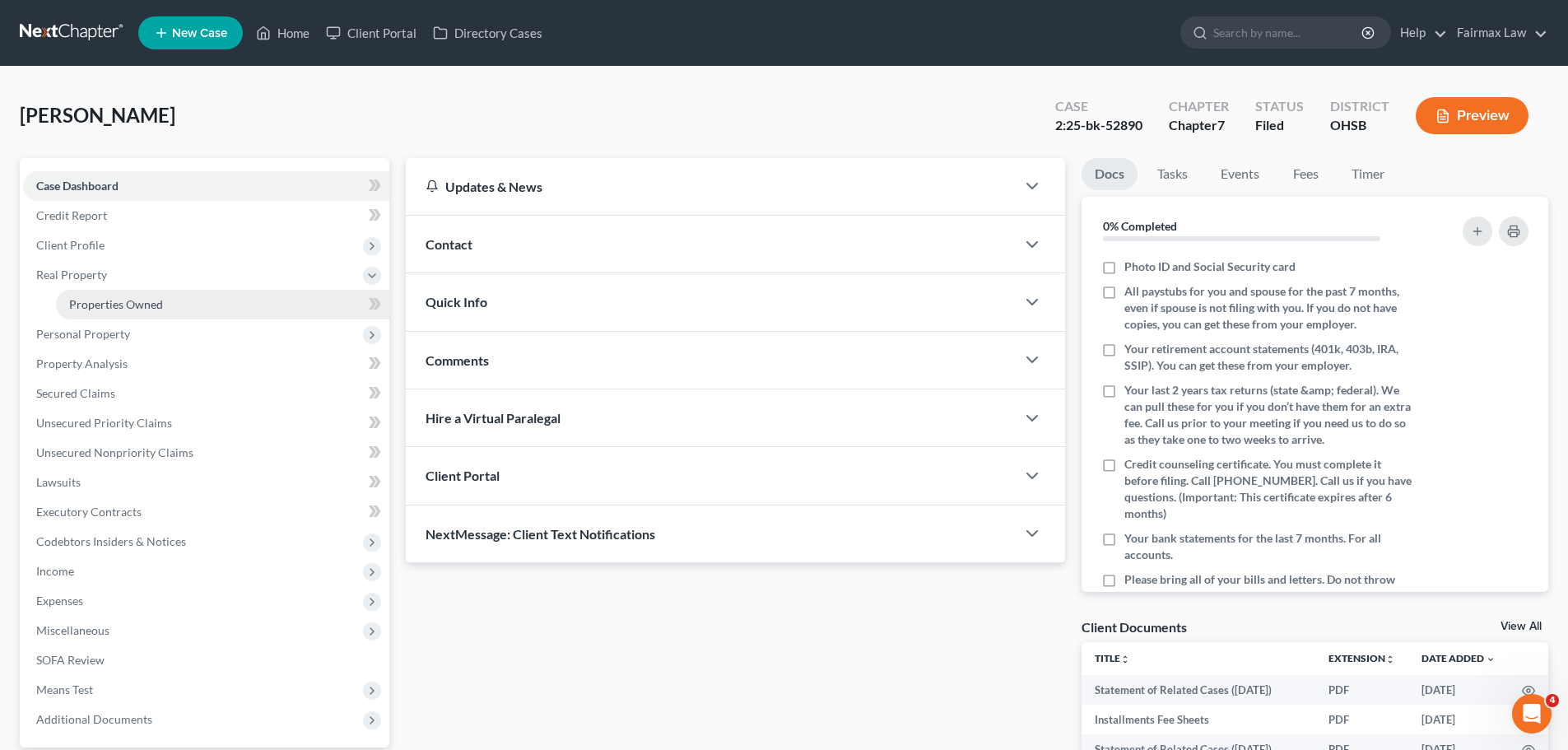
click at [131, 297] on span "Properties Owned" at bounding box center [115, 303] width 94 height 14
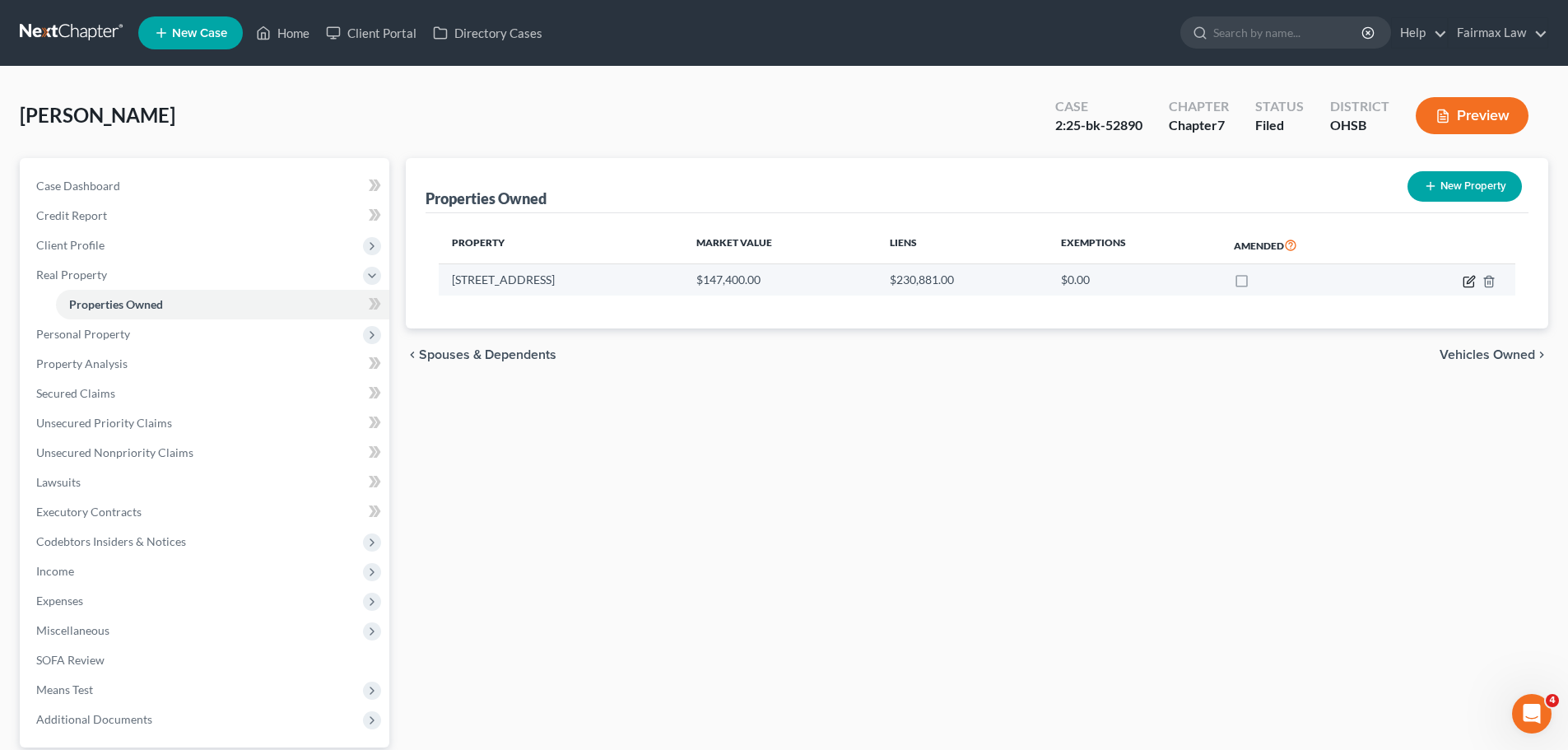
click at [1471, 284] on icon "button" at bounding box center [1469, 281] width 14 height 14
select select "36"
select select "0"
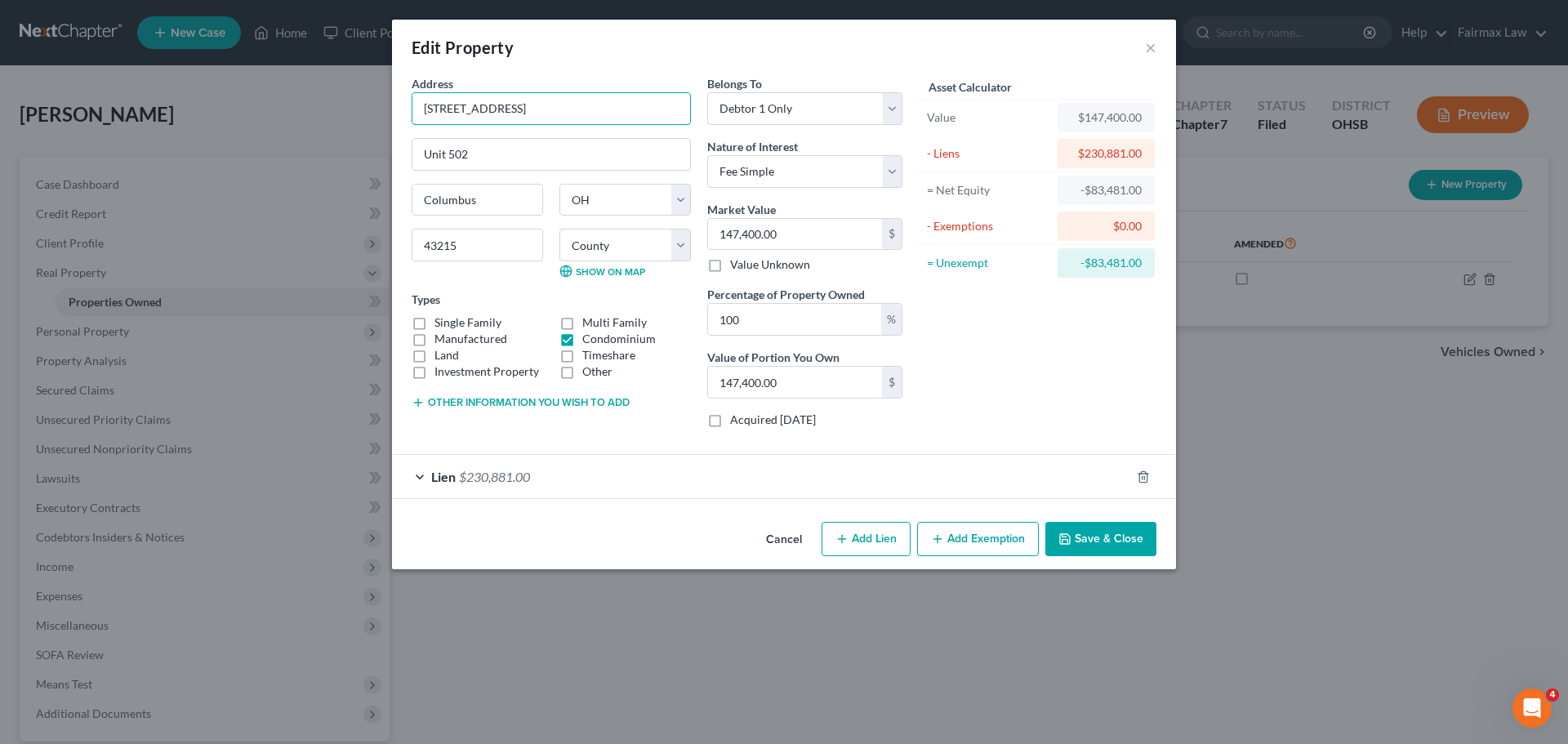
drag, startPoint x: 656, startPoint y: 95, endPoint x: 369, endPoint y: 97, distance: 287.0
click at [369, 97] on div "Edit Property × Address * 106 North High Street Unit 502 Columbus State AL AK A…" at bounding box center [784, 372] width 1568 height 744
click at [499, 476] on span "$230,881.00" at bounding box center [494, 476] width 71 height 15
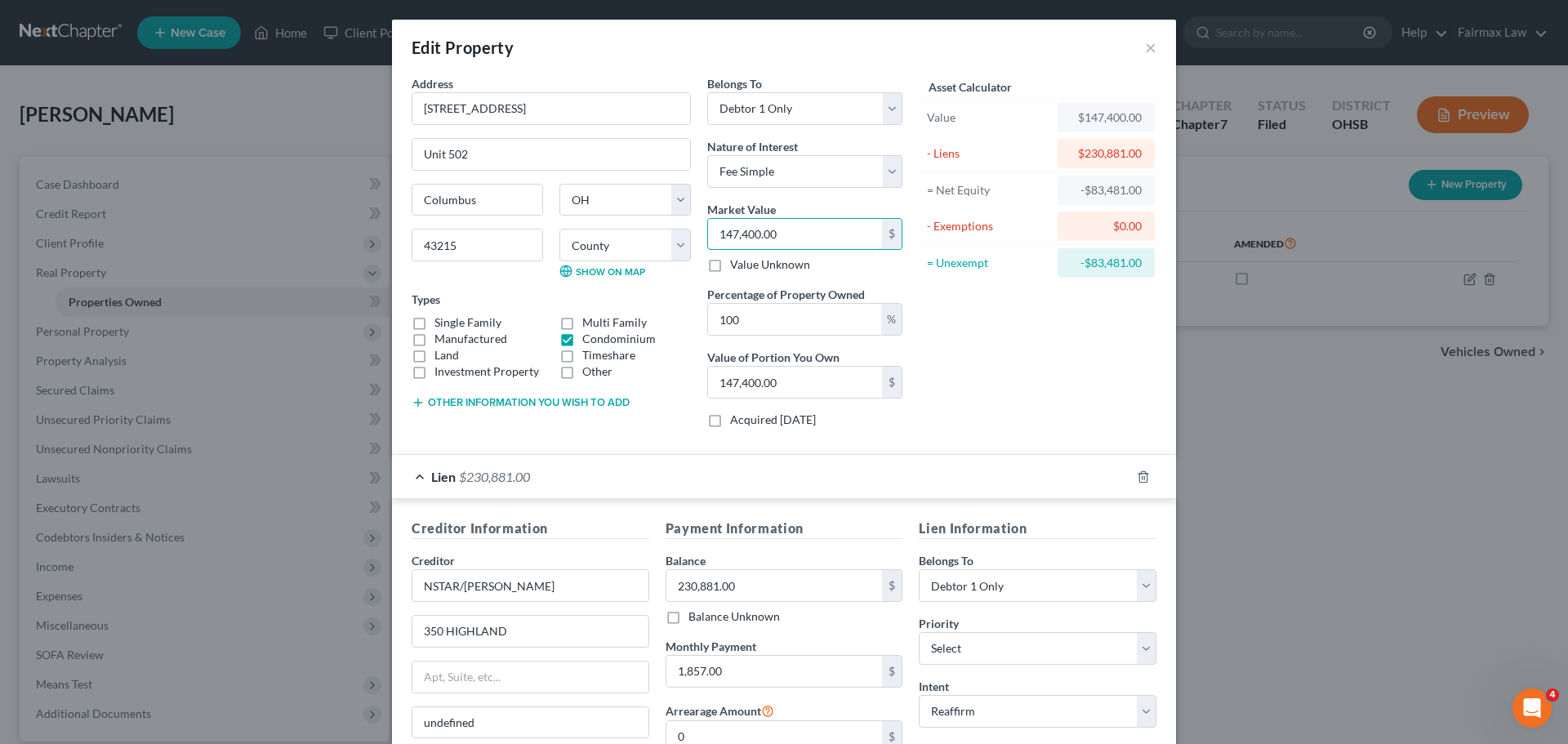
type input "2"
type input "2.00"
type input "29"
type input "29.00"
type input "295"
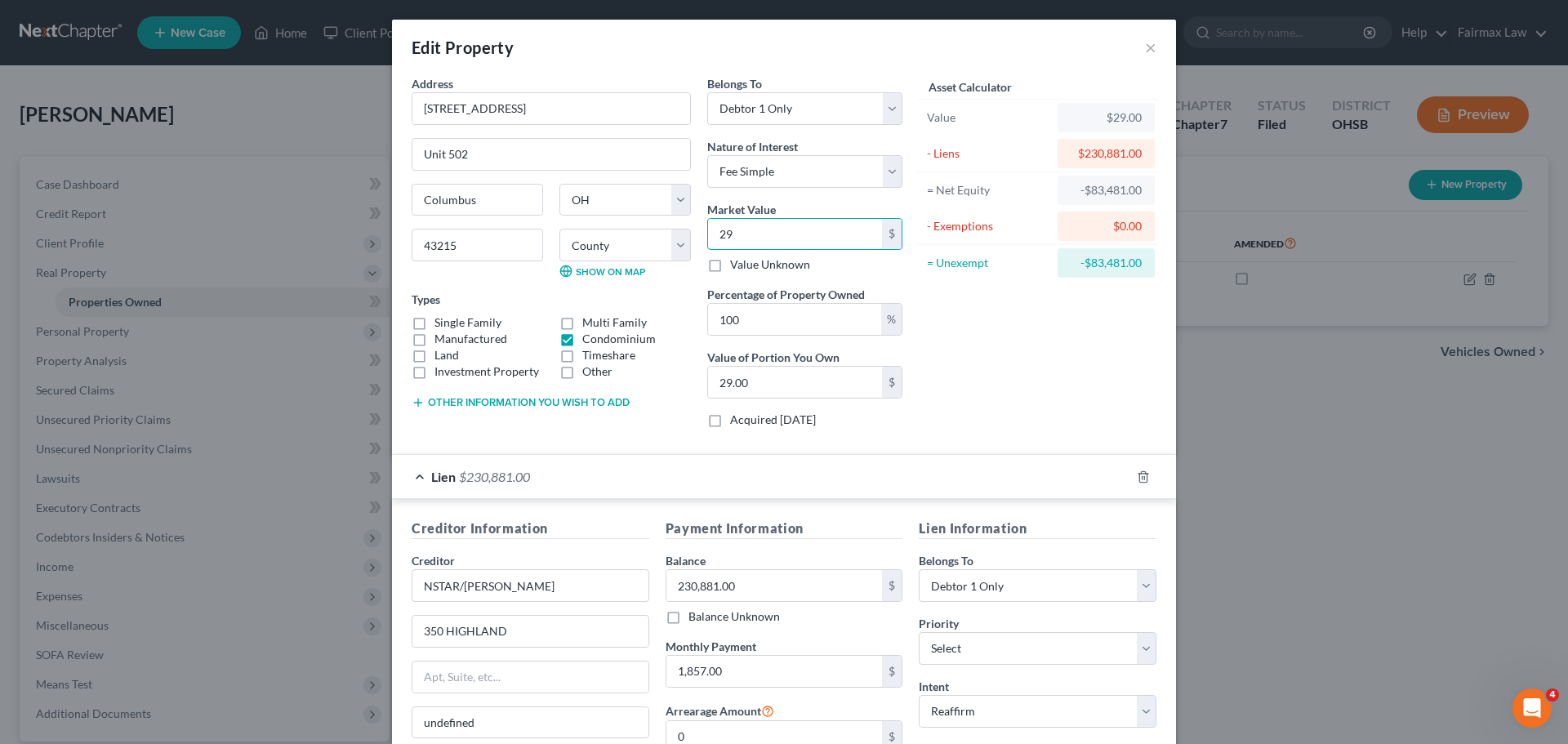
type input "295.00"
type input "2959"
type input "2,959.00"
type input "29,590"
type input "29,590.00"
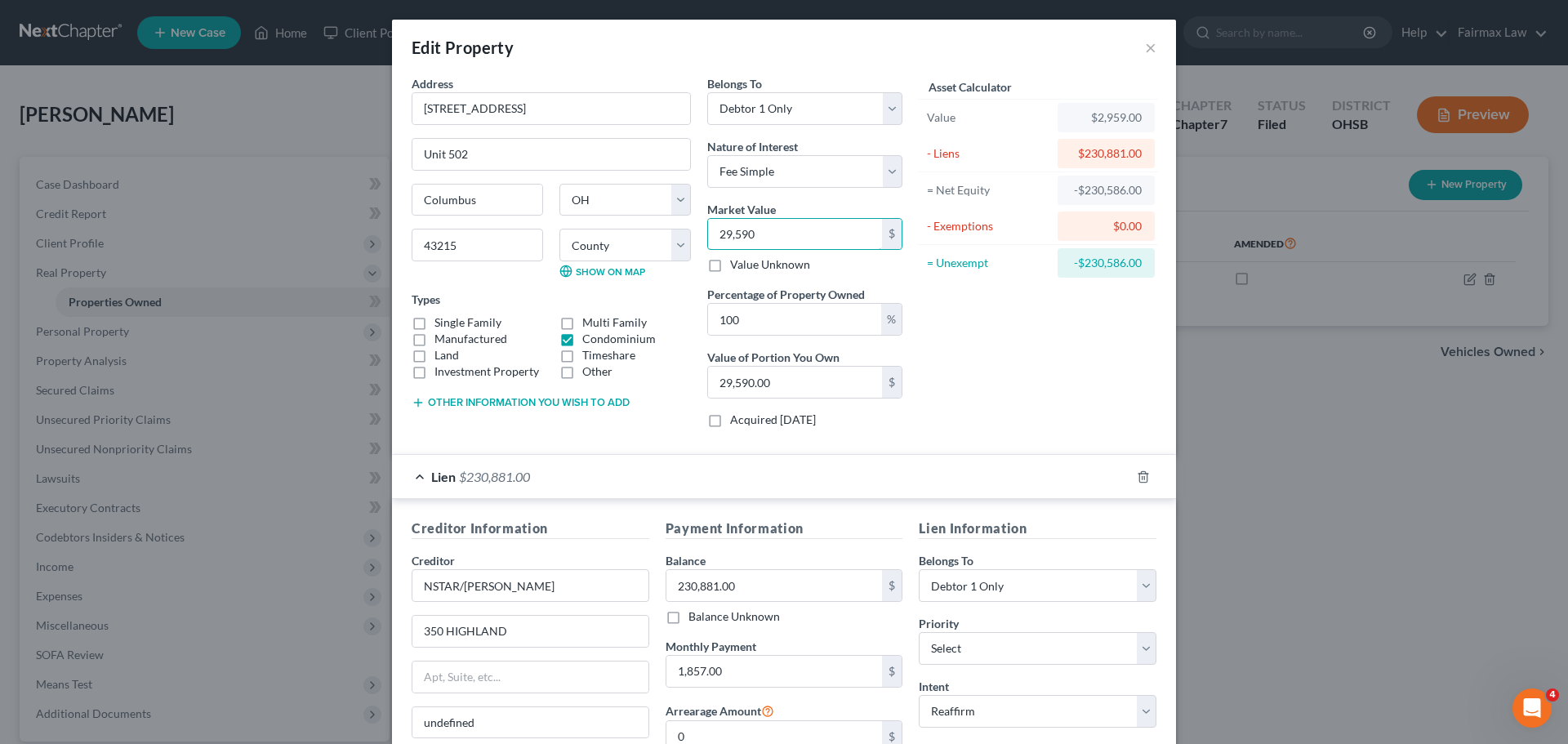
type input "29,5900"
type input "295,900.00"
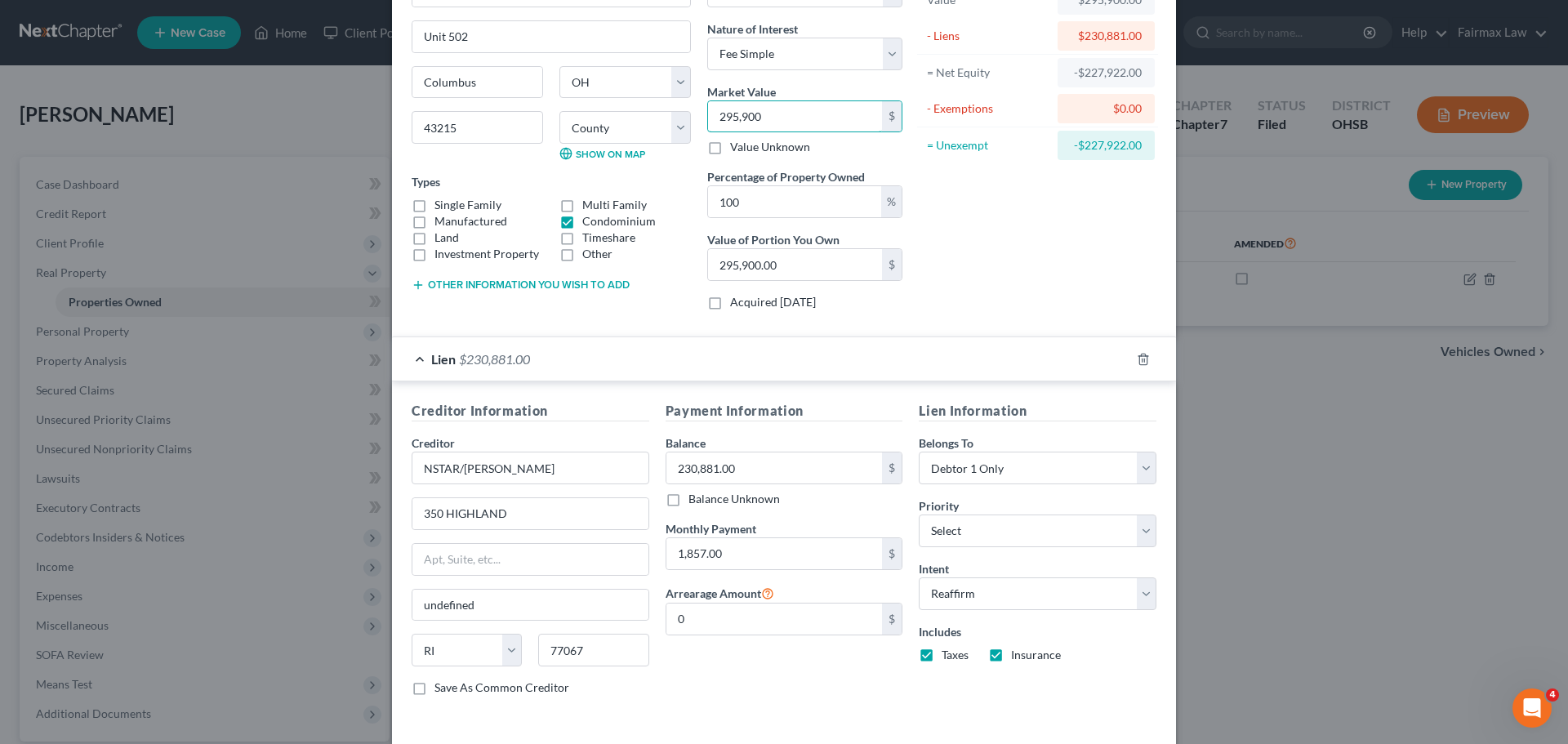
scroll to position [186, 0]
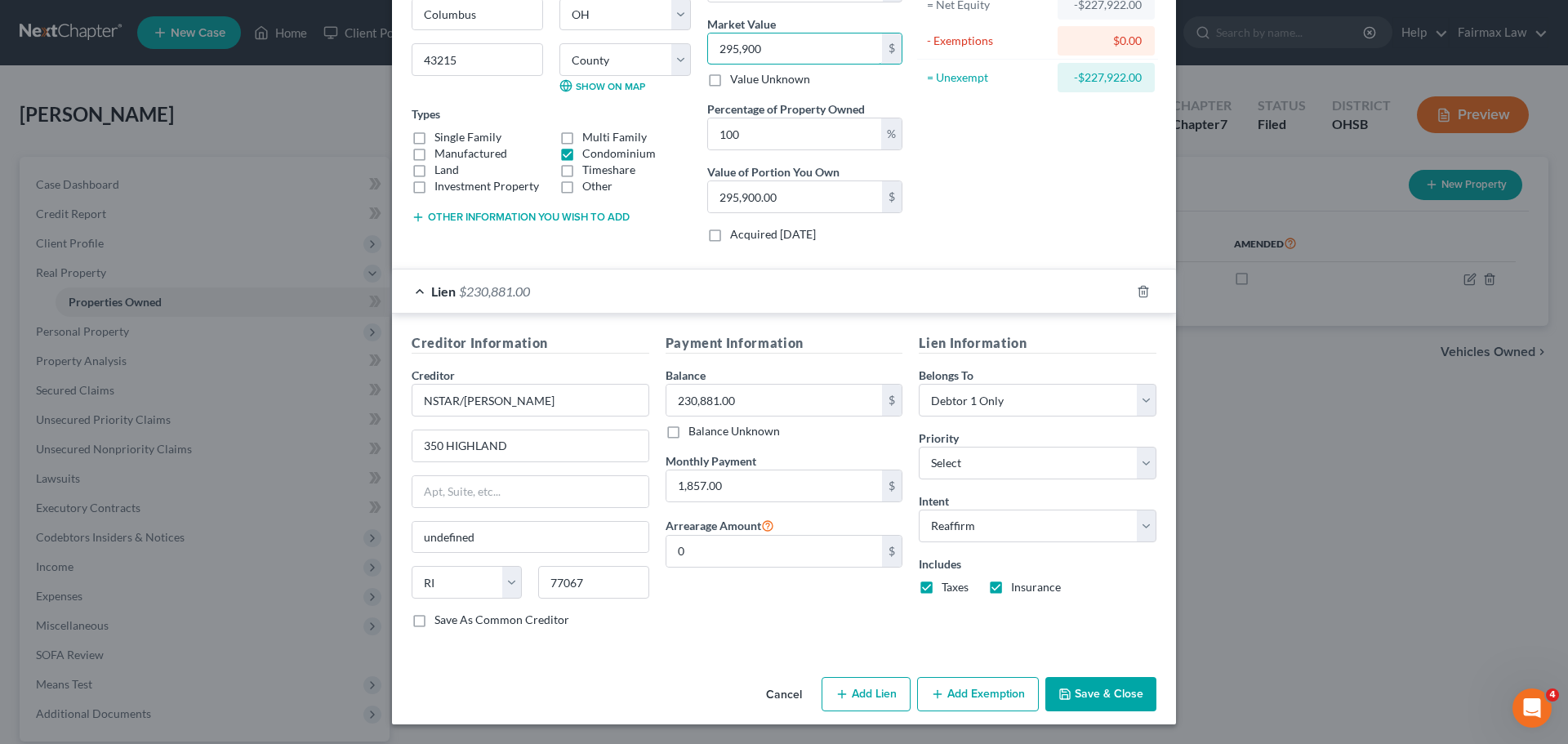
type input "295,900"
click at [953, 694] on button "Add Exemption" at bounding box center [978, 694] width 122 height 34
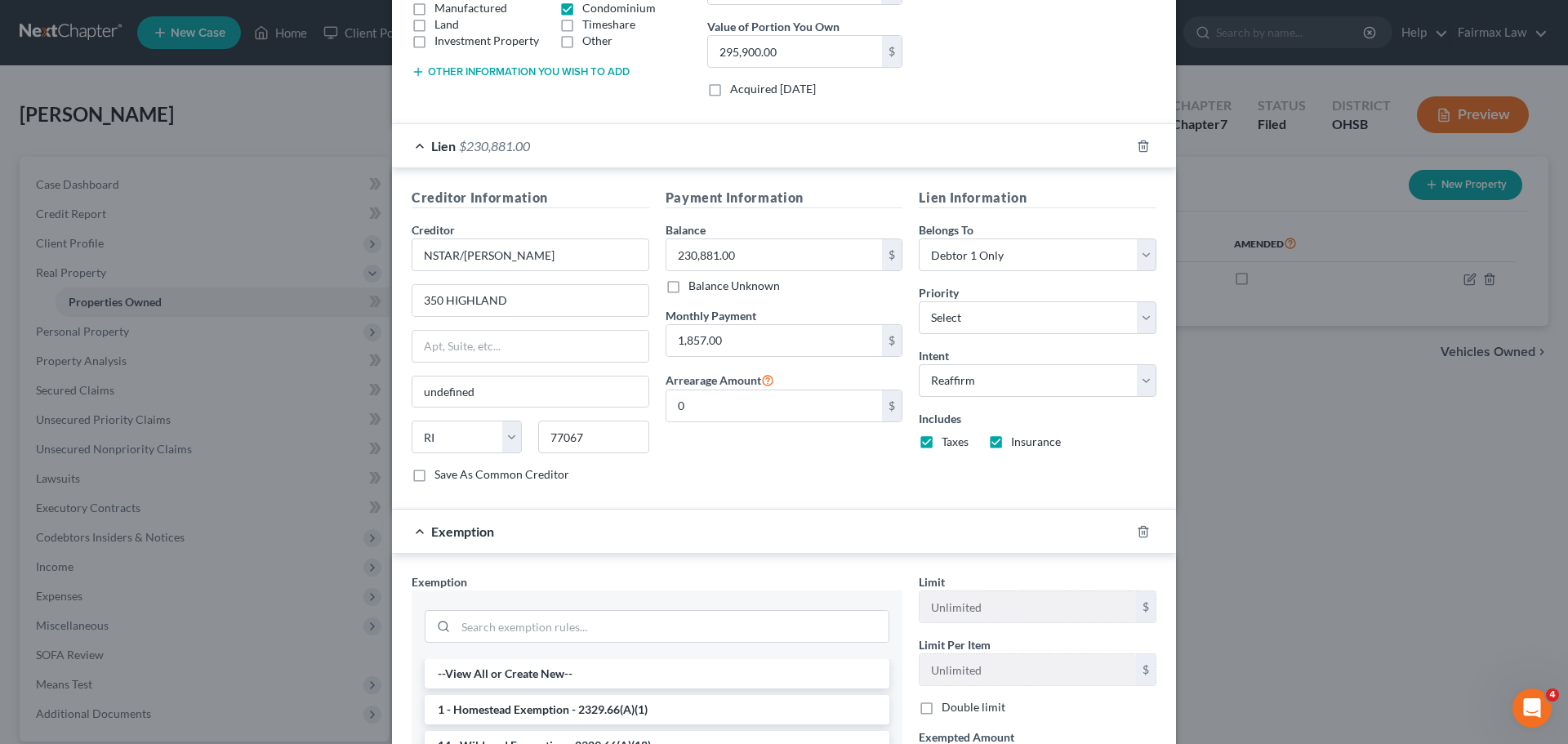
scroll to position [376, 0]
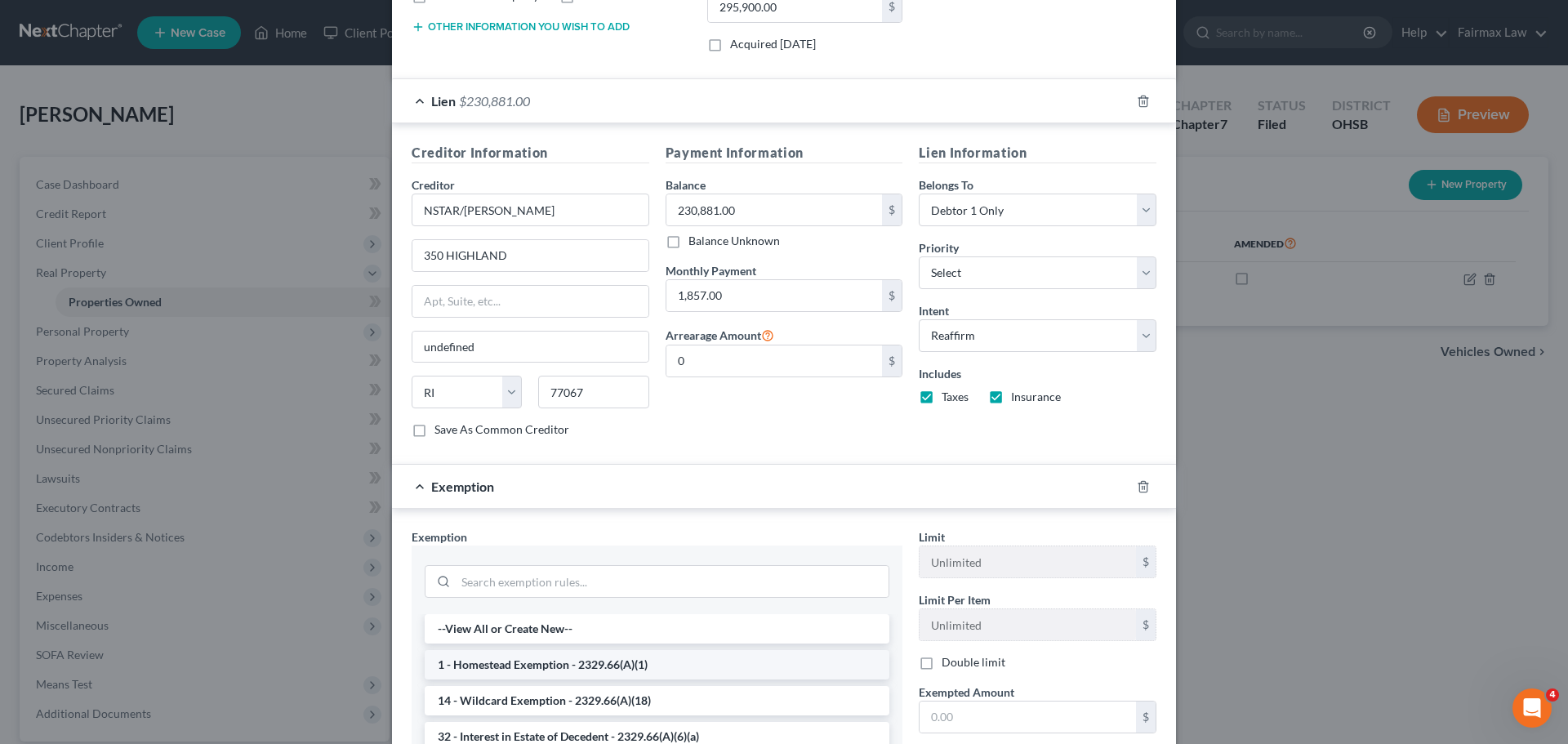
click at [506, 654] on li "1 - Homestead Exemption - 2329.66(A)(1)" at bounding box center [657, 664] width 465 height 30
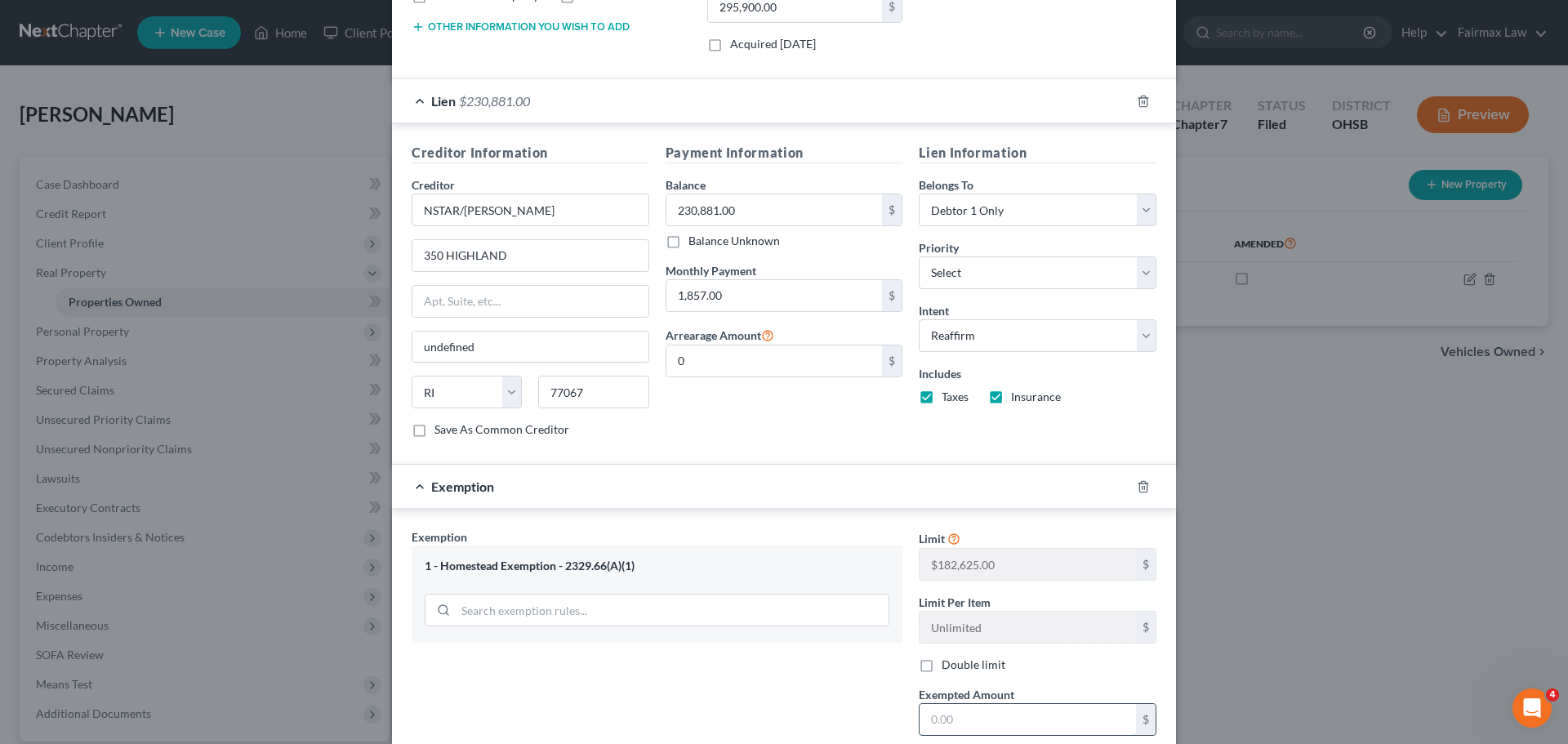
click at [989, 724] on input "text" at bounding box center [1028, 719] width 216 height 31
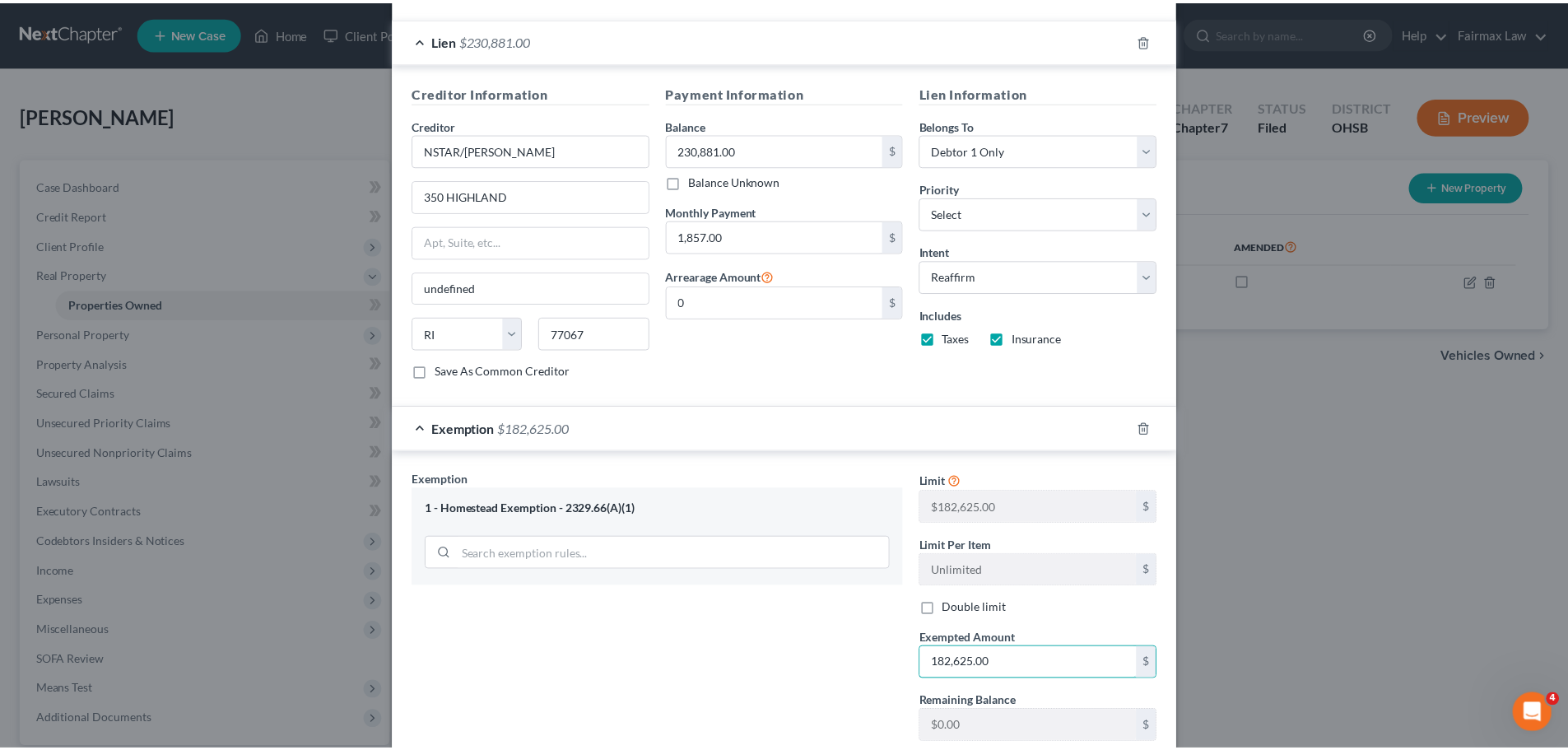
scroll to position [550, 0]
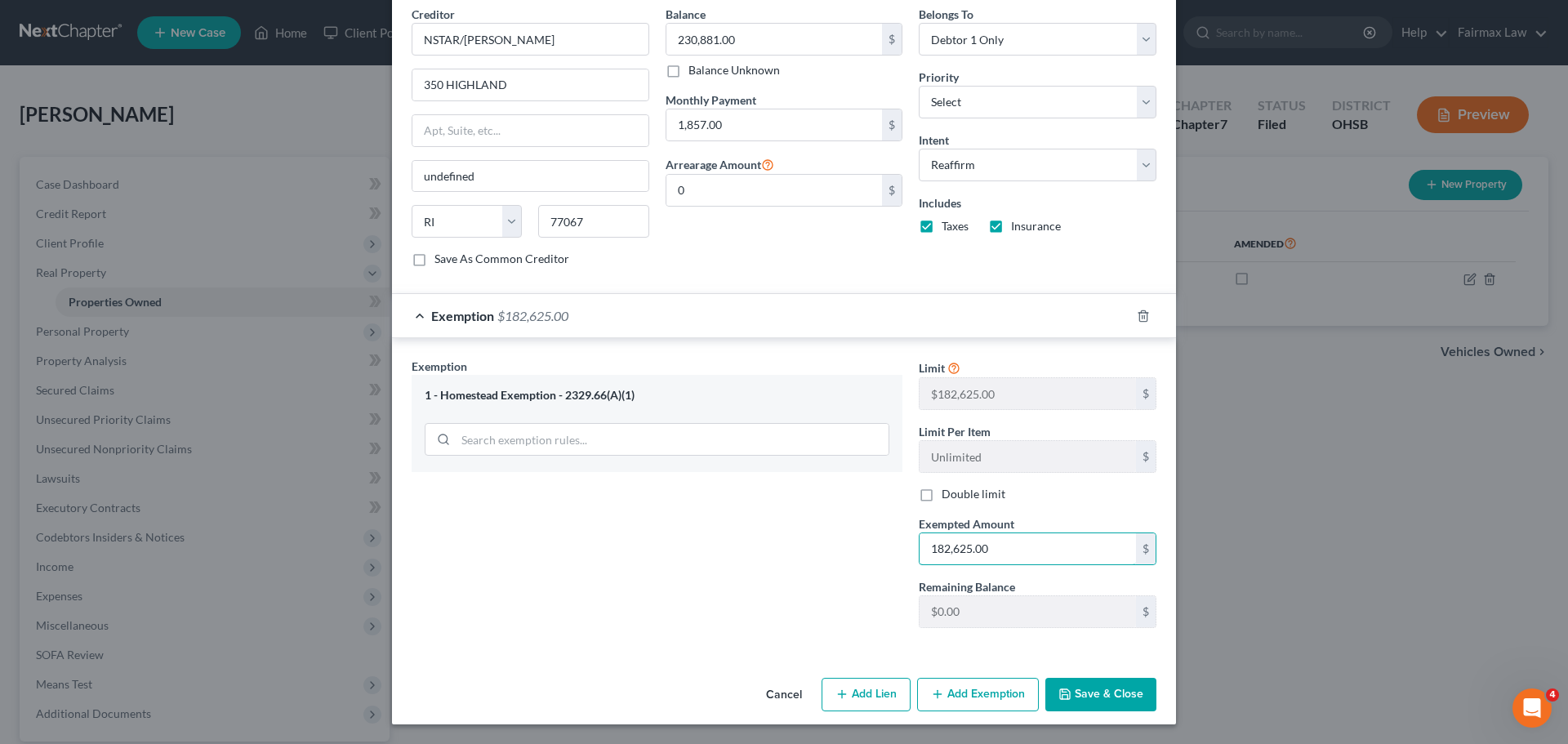
type input "182,625.00"
click at [1117, 700] on button "Save & Close" at bounding box center [1100, 694] width 111 height 34
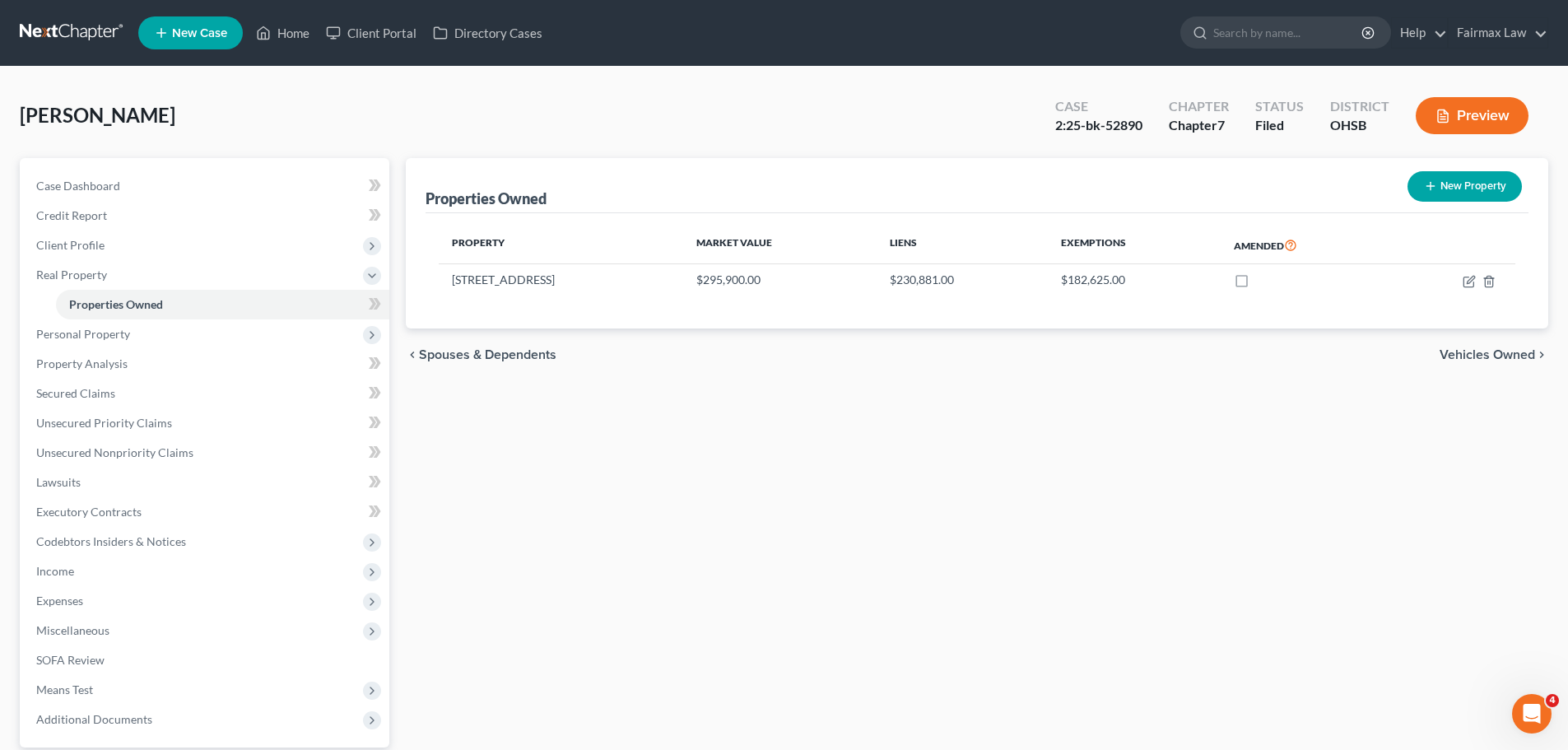
click at [1329, 418] on div "Properties Owned New Property Property Market Value Liens Exemptions Amended 10…" at bounding box center [977, 499] width 1159 height 684
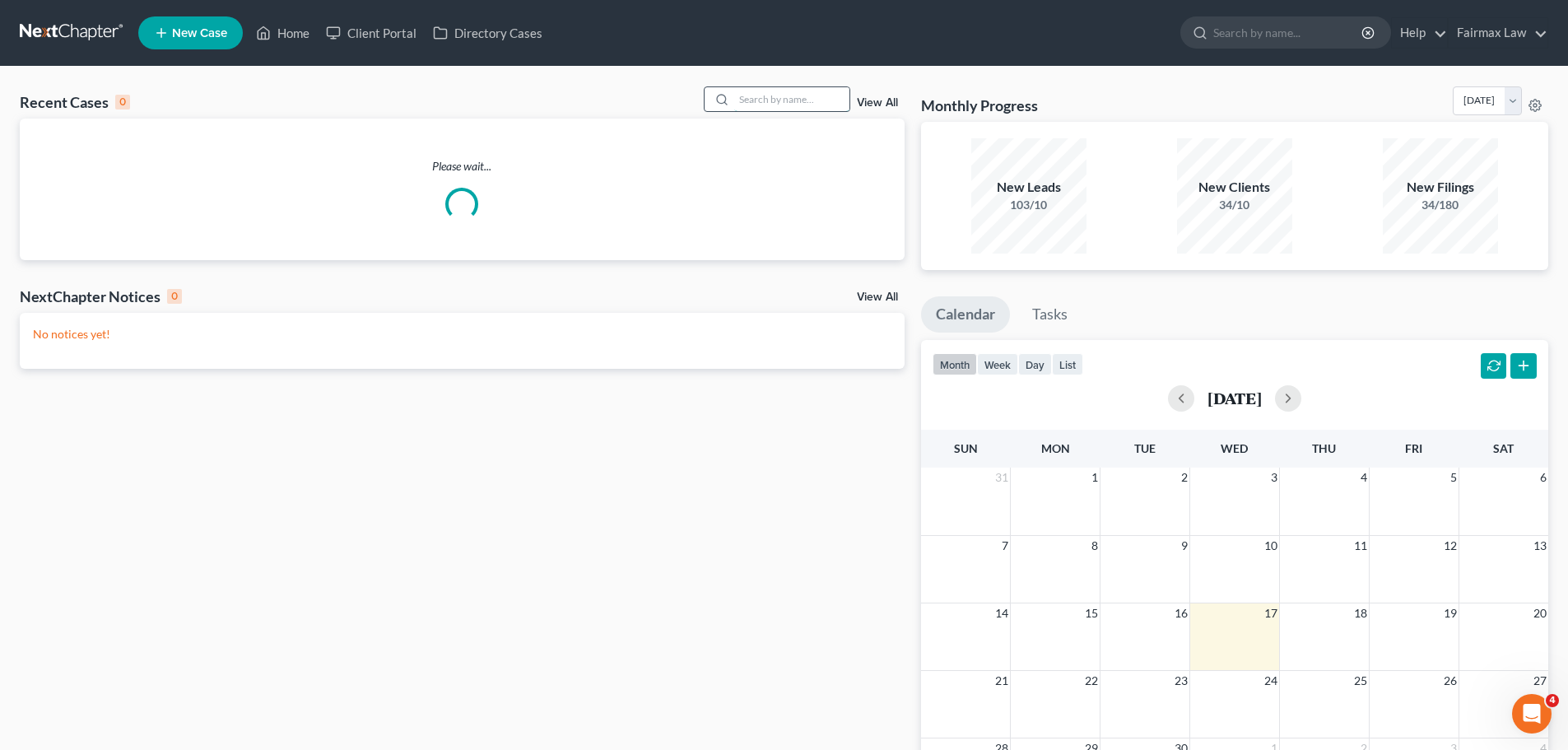
click at [794, 106] on input "search" at bounding box center [791, 99] width 115 height 24
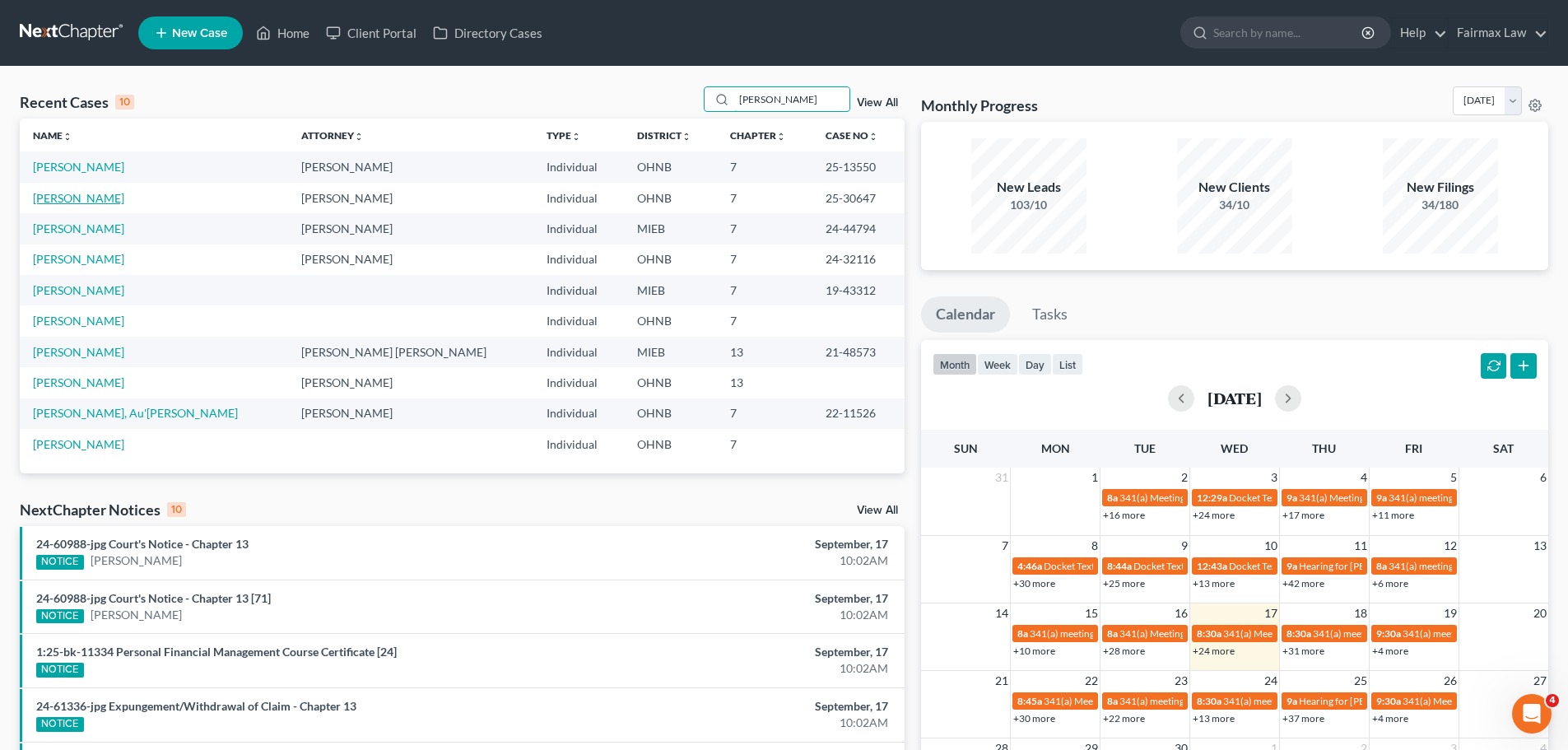
type input "[PERSON_NAME]"
click at [82, 198] on link "[PERSON_NAME]" at bounding box center [78, 197] width 92 height 14
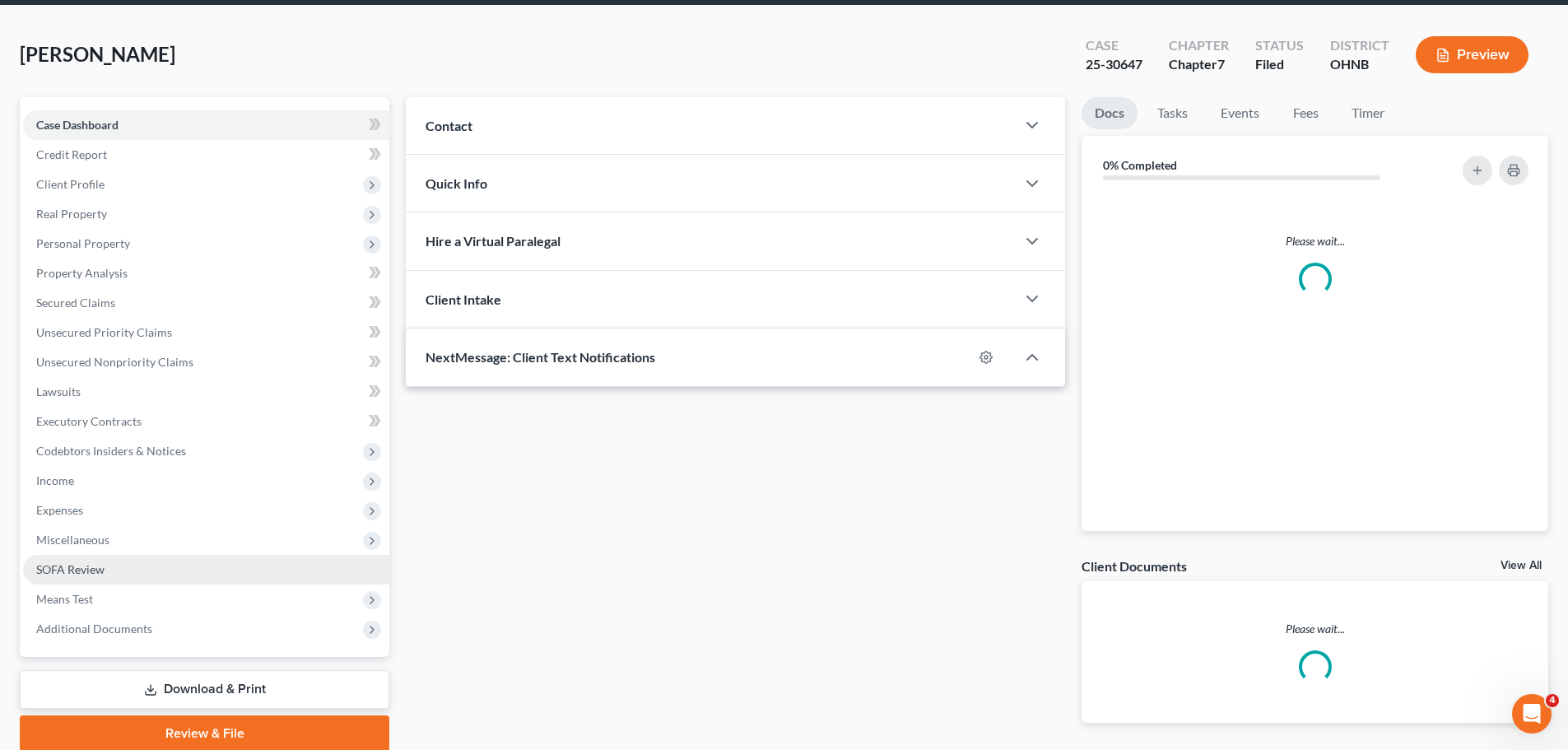
scroll to position [125, 0]
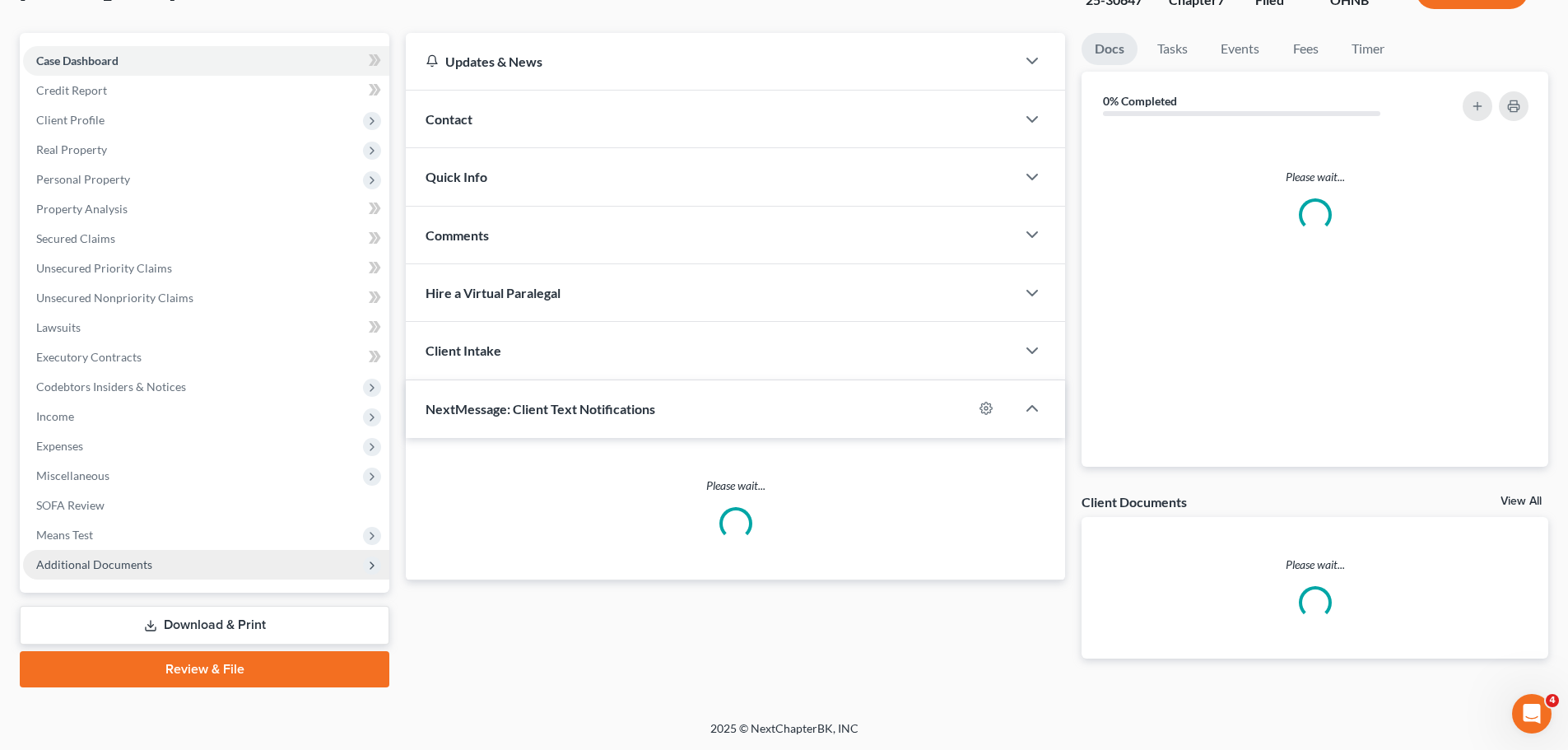
click at [214, 560] on span "Additional Documents" at bounding box center [205, 564] width 366 height 30
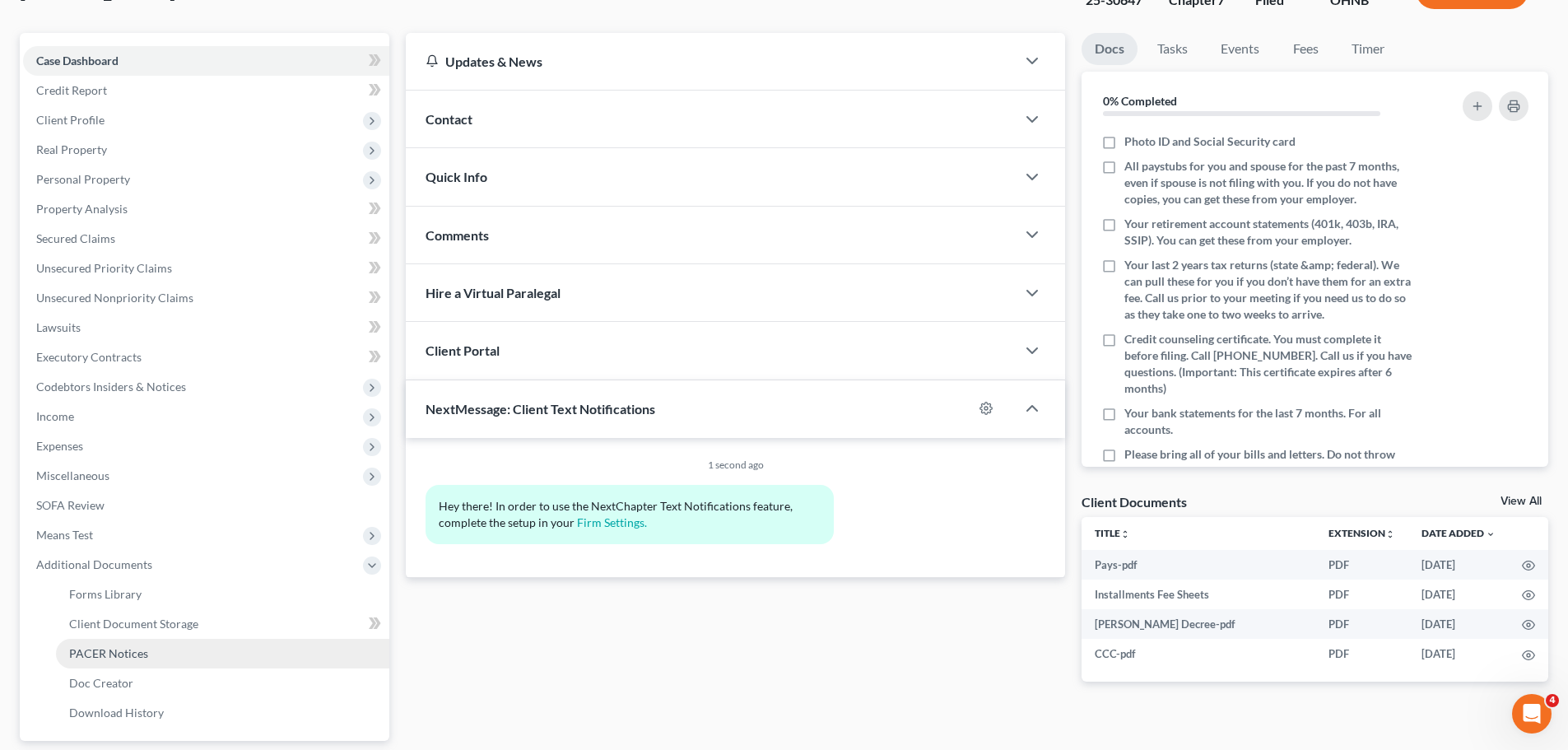
click at [154, 655] on link "PACER Notices" at bounding box center [222, 653] width 333 height 30
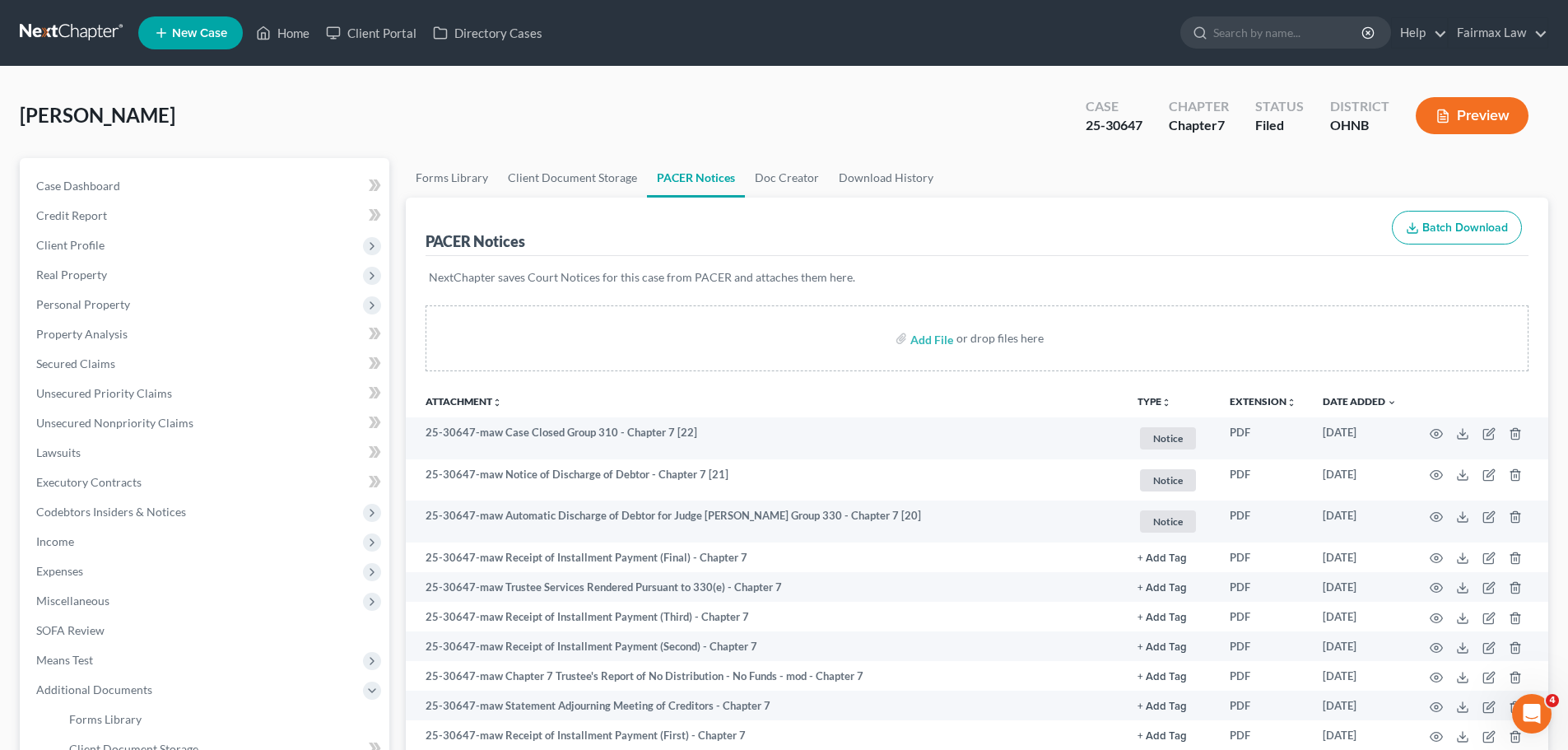
drag, startPoint x: 1167, startPoint y: 200, endPoint x: 1156, endPoint y: 213, distance: 17.0
click at [1167, 200] on div "PACER Notices Batch Download" at bounding box center [977, 227] width 1103 height 59
click at [286, 43] on link "Home" at bounding box center [282, 33] width 70 height 30
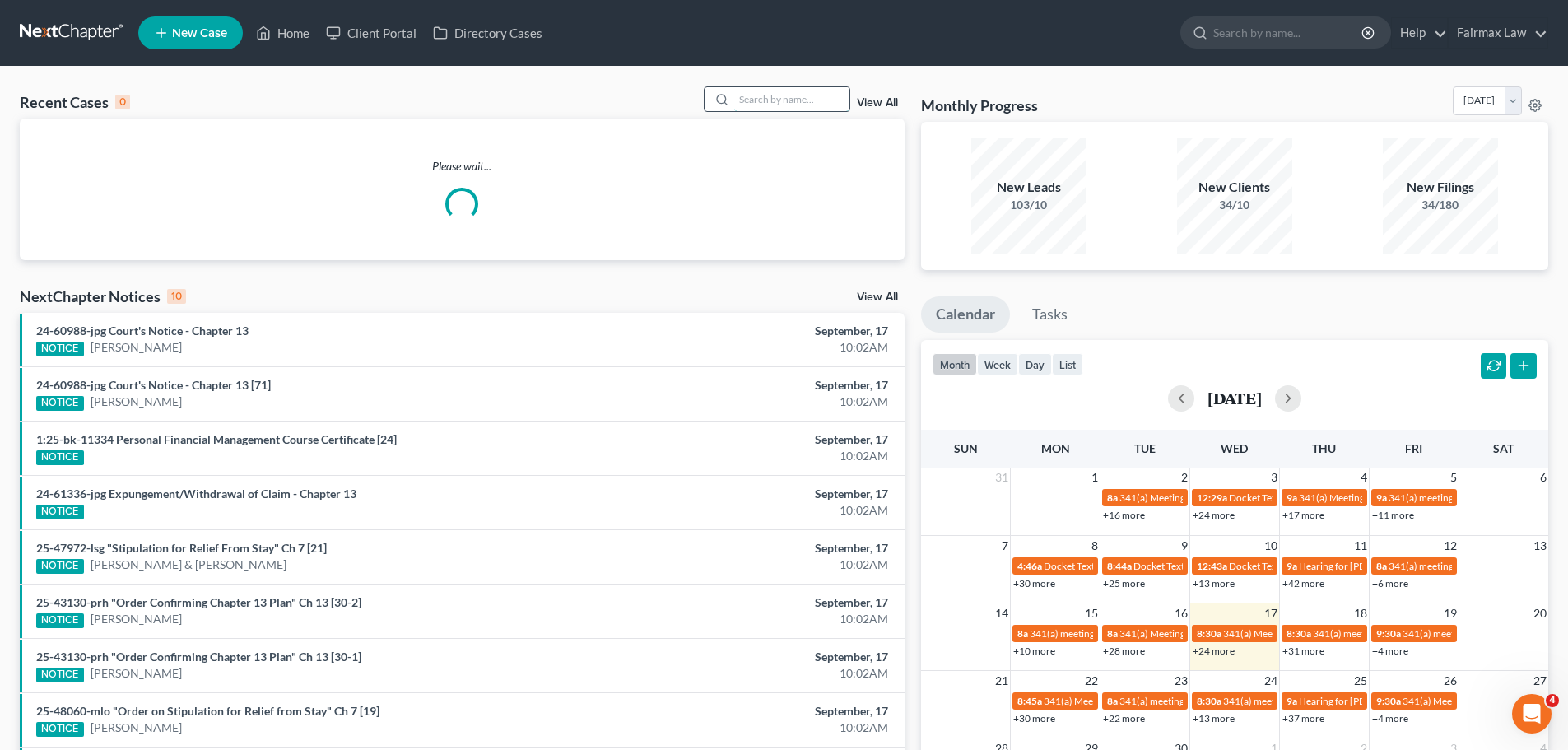
click at [799, 101] on input "search" at bounding box center [791, 99] width 115 height 24
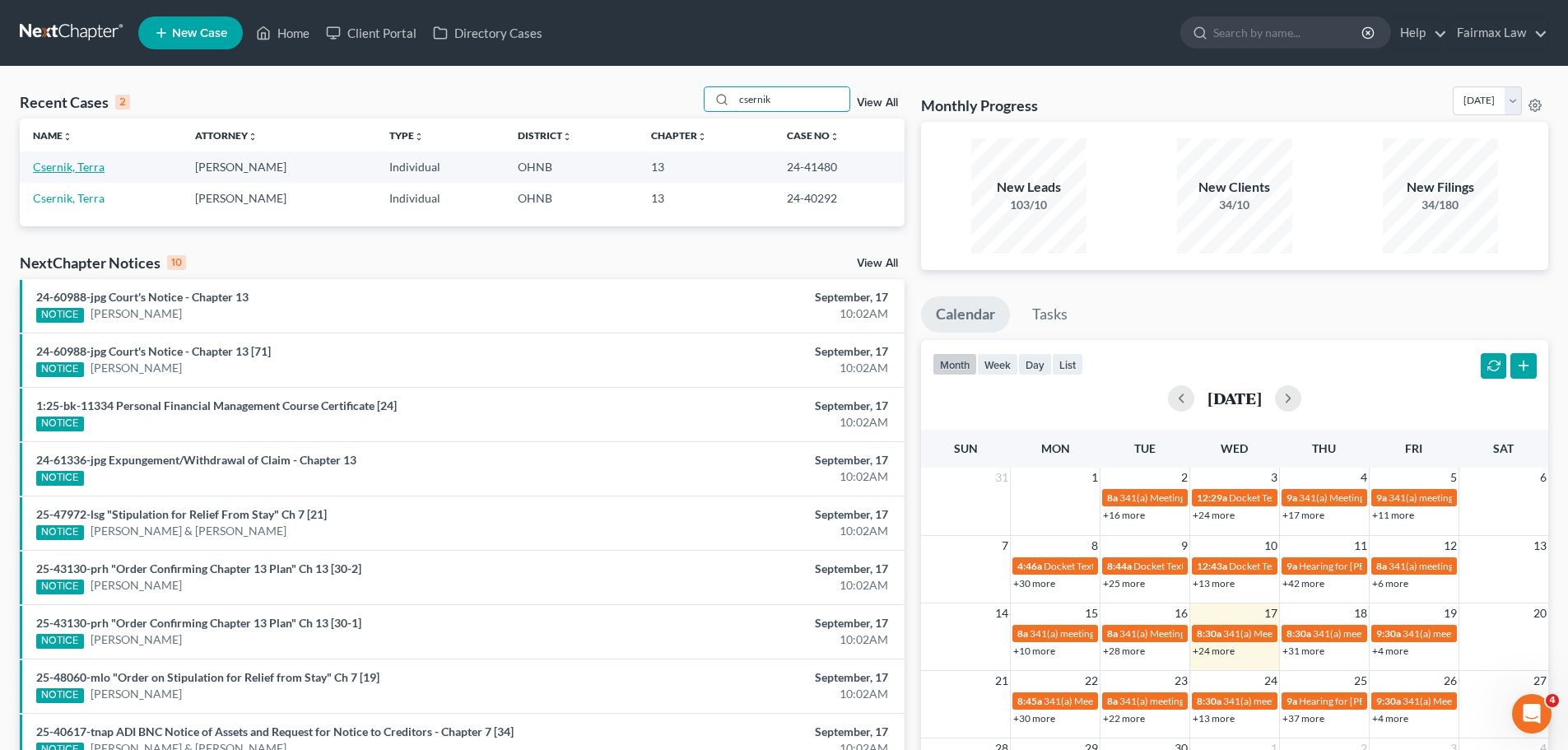
type input "csernik"
click at [77, 172] on link "Csernik, Terra" at bounding box center [68, 166] width 72 height 14
